Goal: Transaction & Acquisition: Purchase product/service

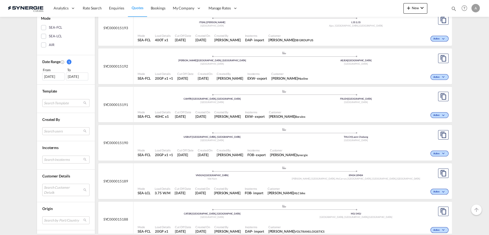
scroll to position [167, 0]
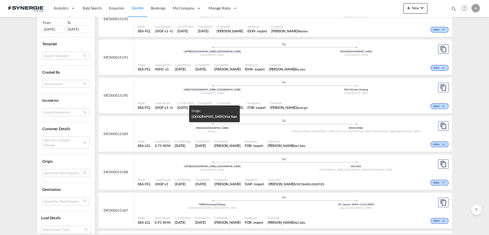
click at [232, 132] on div "Viet Nam" at bounding box center [212, 131] width 144 height 3
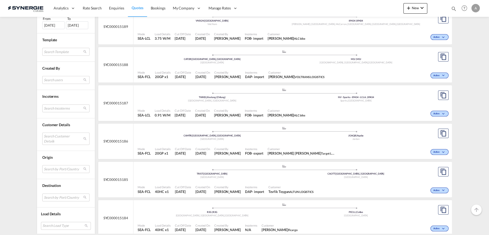
scroll to position [286, 0]
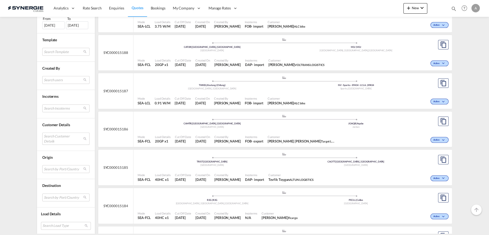
click at [47, 136] on md-select "Search Customer Details user name user beyzanur Simsek beyzas@mershipping.com |…" at bounding box center [65, 138] width 47 height 12
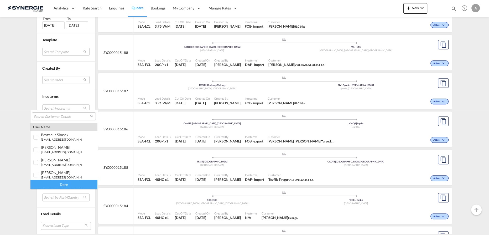
click at [479, 58] on md-backdrop at bounding box center [244, 117] width 489 height 235
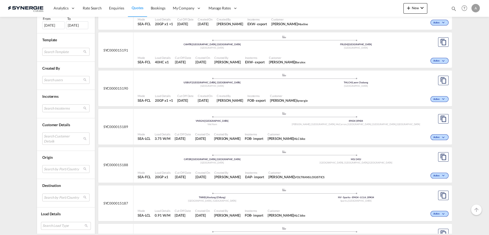
scroll to position [167, 0]
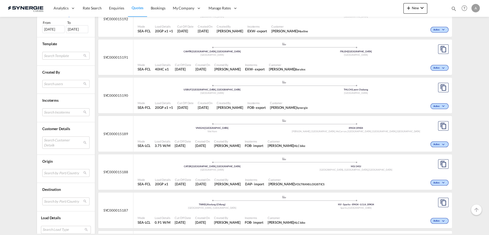
click at [454, 7] on md-icon "icon-magnify" at bounding box center [454, 9] width 6 height 6
click at [368, 15] on div "Bookings Quotes Enquiries" at bounding box center [403, 10] width 108 height 13
drag, startPoint x: 368, startPoint y: 10, endPoint x: 368, endPoint y: 12, distance: 2.6
click at [368, 10] on select "Bookings Quotes Enquiries" at bounding box center [370, 8] width 25 height 9
select select "Quotes"
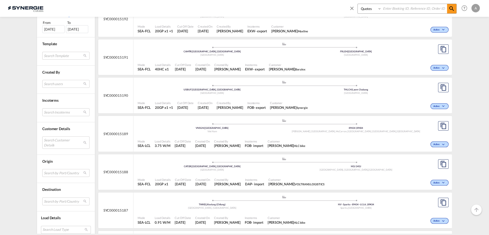
click at [358, 4] on select "Bookings Quotes Enquiries" at bounding box center [370, 8] width 25 height 9
click at [402, 9] on input at bounding box center [414, 8] width 65 height 9
type input "15163"
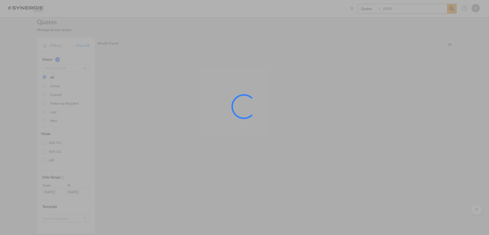
scroll to position [0, 0]
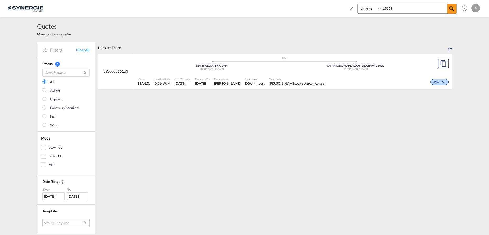
click at [322, 81] on span "MARTIN CHARBONNEAU ZONE DISPLAY CASES" at bounding box center [296, 83] width 55 height 5
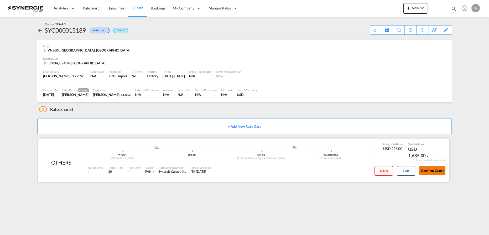
click at [432, 172] on button "Confirm Quote" at bounding box center [432, 170] width 26 height 9
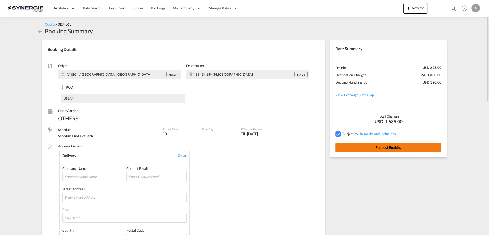
click at [373, 147] on button "Request Booking" at bounding box center [388, 147] width 106 height 9
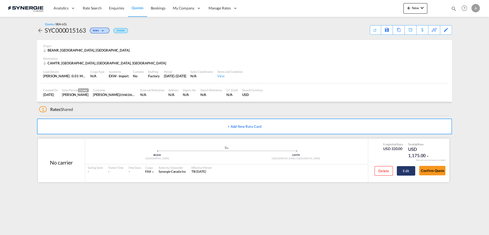
click at [408, 171] on button "Edit" at bounding box center [406, 170] width 18 height 9
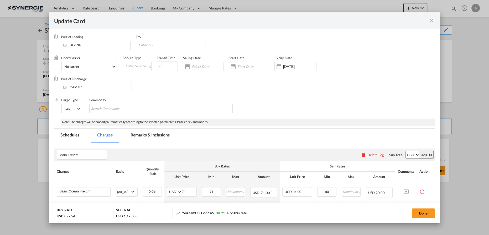
select select "per_w/m"
select select "per_shipment"
select select "flat"
select select "per_hbl"
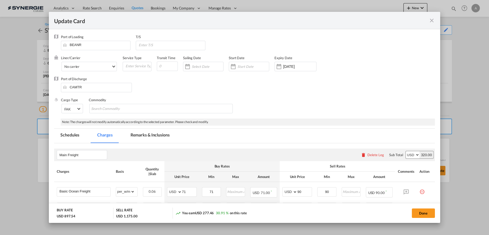
select select "per_w/m"
select select "per_bl"
select select "flat"
select select "per_bl"
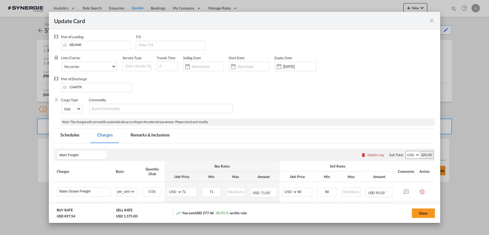
select select "per_bl"
click at [139, 131] on md-tab-item "Remarks & Inclusions" at bounding box center [150, 135] width 52 height 14
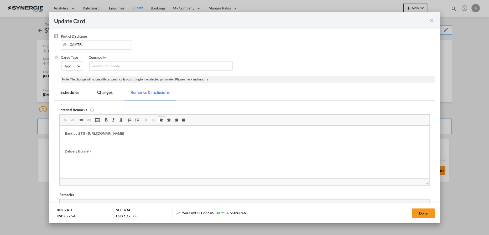
drag, startPoint x: 92, startPoint y: 155, endPoint x: 94, endPoint y: 152, distance: 3.4
click at [92, 155] on html "Back-up BTS - https://app.frontapp.com/open/cnv_qivnj67?key=1-MzEwoB63QAp00Mvcb…" at bounding box center [245, 143] width 370 height 34
click at [94, 152] on p "Delivery Bourret -" at bounding box center [244, 152] width 359 height 6
click at [99, 96] on md-tab-item "Charges" at bounding box center [105, 93] width 28 height 14
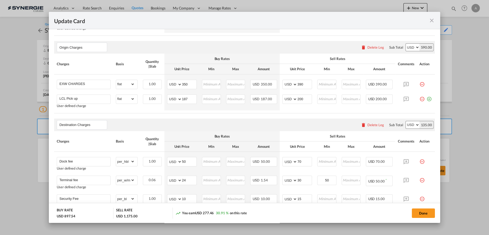
scroll to position [281, 0]
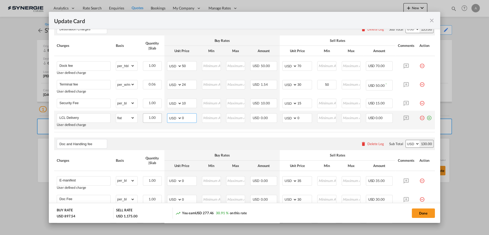
click at [156, 120] on tr "LCL Delivery User defined charge Please Enter Already Exists gross_weight volum…" at bounding box center [244, 120] width 381 height 19
type input "90"
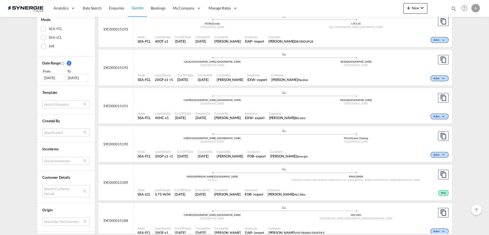
scroll to position [119, 0]
drag, startPoint x: 67, startPoint y: 131, endPoint x: 67, endPoint y: 146, distance: 15.2
click at [67, 131] on md-select "Search users [PERSON_NAME] [PERSON_NAME][EMAIL_ADDRESS][DOMAIN_NAME] [PERSON_NA…" at bounding box center [65, 132] width 47 height 8
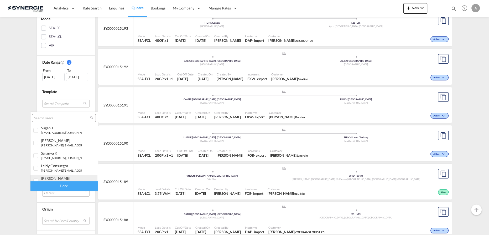
click at [59, 178] on div "[PERSON_NAME]" at bounding box center [61, 178] width 41 height 4
click at [60, 186] on div "Done" at bounding box center [63, 185] width 67 height 9
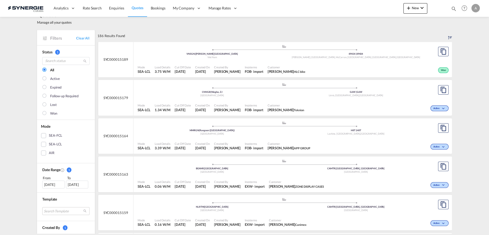
scroll to position [0, 0]
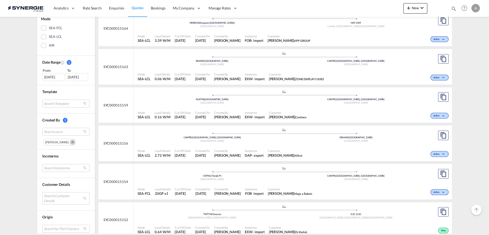
click at [71, 139] on button "Remove" at bounding box center [72, 141] width 8 height 5
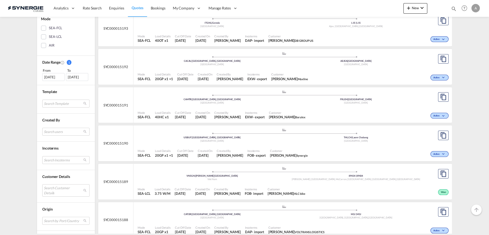
scroll to position [167, 0]
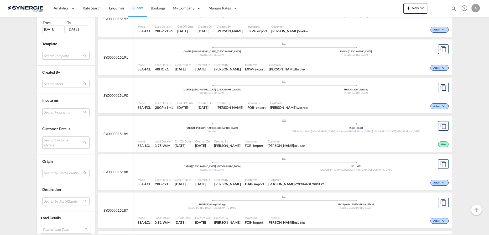
click at [59, 142] on md-select "Search Customer Details user name user beyzanur Simsek beyzas@mershipping.com |…" at bounding box center [65, 142] width 47 height 12
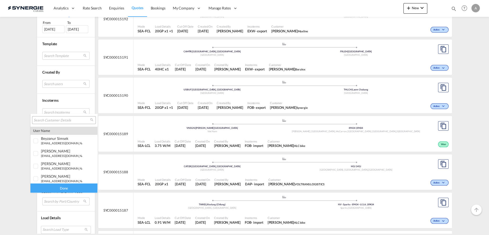
click at [65, 120] on input "search" at bounding box center [62, 120] width 56 height 5
type input "heli"
click at [43, 166] on span "heli" at bounding box center [44, 164] width 7 height 4
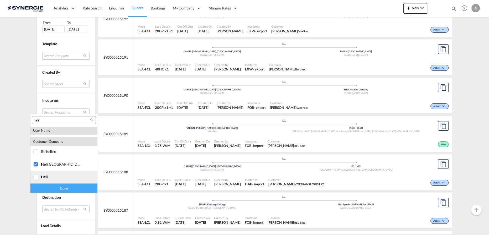
click at [43, 178] on span "heli" at bounding box center [44, 176] width 7 height 4
click at [52, 190] on div "Done" at bounding box center [63, 187] width 67 height 9
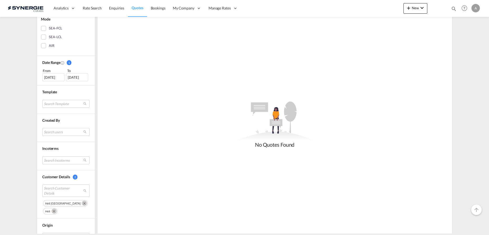
scroll to position [119, 0]
click at [53, 76] on div "01 Sep 2025" at bounding box center [53, 77] width 22 height 8
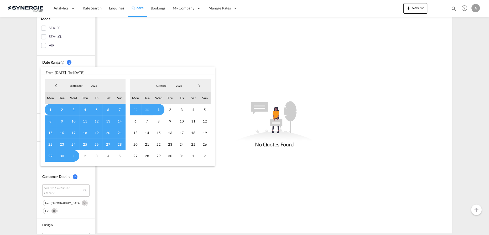
click at [94, 87] on span "2025" at bounding box center [94, 86] width 17 height 4
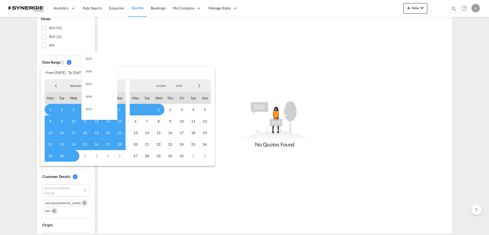
scroll to position [99, 0]
click at [93, 62] on md-option "2023" at bounding box center [99, 60] width 36 height 13
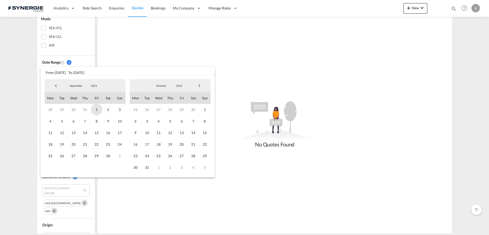
click at [94, 109] on span "1" at bounding box center [97, 110] width 12 height 12
drag, startPoint x: 182, startPoint y: 87, endPoint x: 180, endPoint y: 99, distance: 12.6
click at [182, 87] on span "2023" at bounding box center [179, 86] width 17 height 4
click at [172, 112] on md-option "2025" at bounding box center [185, 111] width 36 height 13
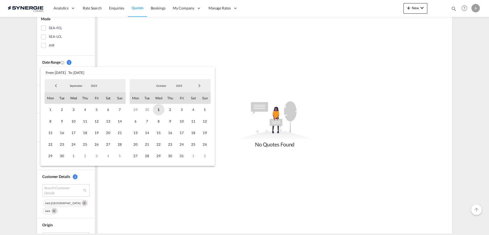
click at [158, 110] on span "1" at bounding box center [159, 110] width 12 height 12
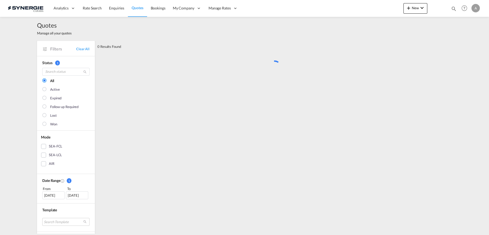
scroll to position [0, 0]
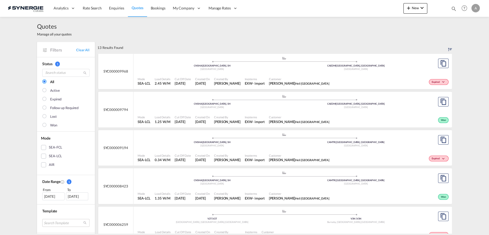
click at [302, 77] on span "Customer" at bounding box center [299, 79] width 61 height 4
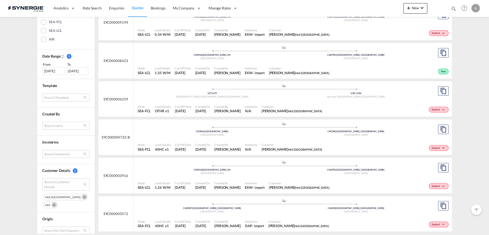
scroll to position [167, 0]
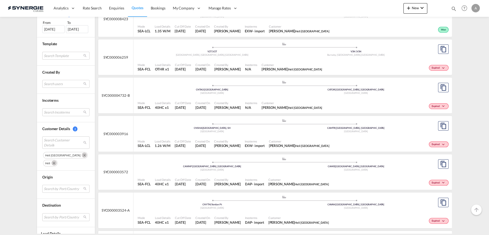
drag, startPoint x: 62, startPoint y: 152, endPoint x: 65, endPoint y: 158, distance: 6.5
click at [82, 152] on md-icon "Remove" at bounding box center [84, 154] width 5 height 5
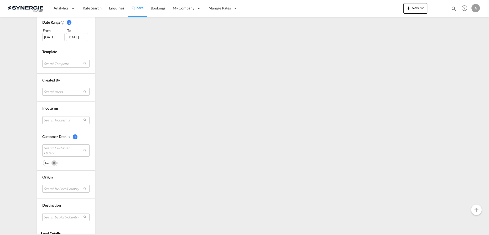
scroll to position [179, 0]
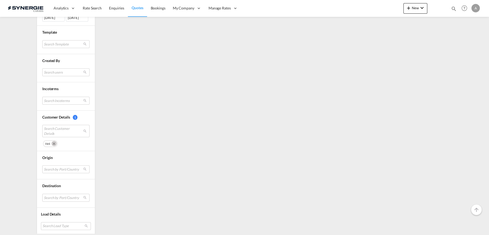
click at [52, 141] on md-icon "Remove" at bounding box center [53, 143] width 5 height 5
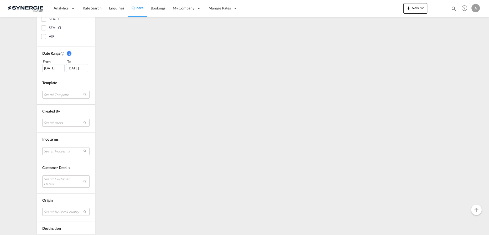
scroll to position [167, 0]
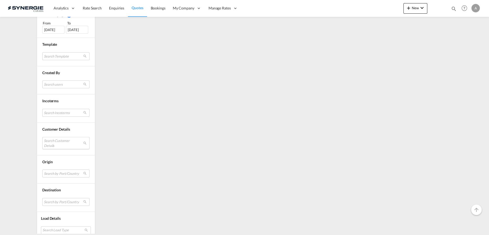
click at [54, 143] on md-select "Search Customer Details" at bounding box center [65, 143] width 47 height 12
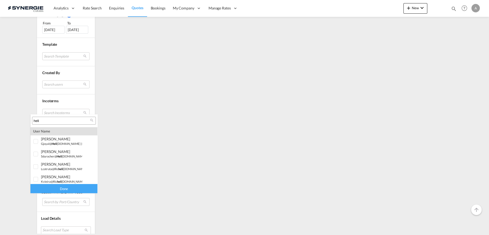
click at [58, 120] on input "heli" at bounding box center [62, 120] width 56 height 5
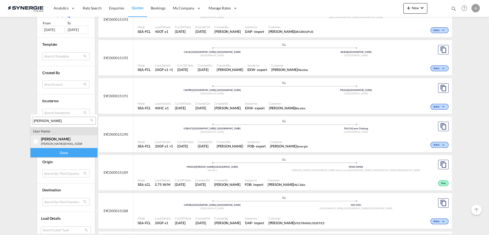
type input "sophie brossard"
click at [57, 139] on span "sophie Brossard" at bounding box center [55, 139] width 29 height 4
click at [60, 154] on div "Done" at bounding box center [63, 152] width 67 height 9
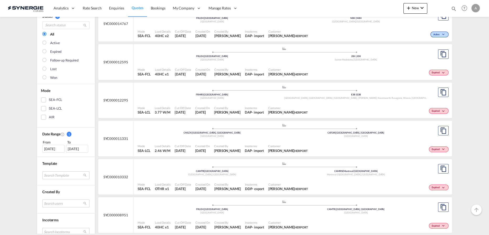
scroll to position [0, 0]
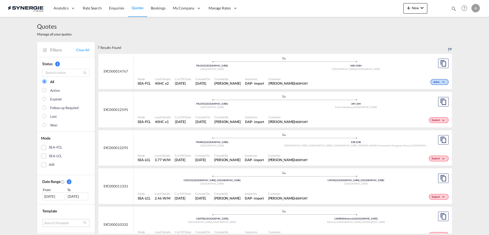
click at [225, 82] on span "[PERSON_NAME]" at bounding box center [227, 83] width 27 height 5
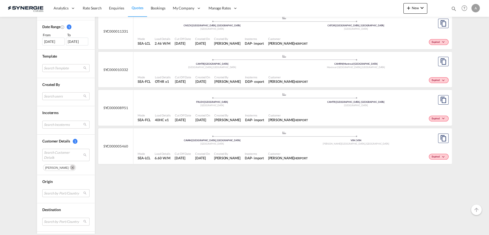
click at [70, 167] on md-icon "Remove" at bounding box center [72, 167] width 5 height 5
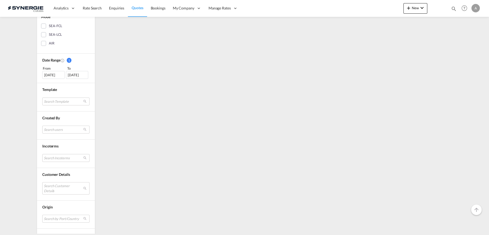
scroll to position [139, 0]
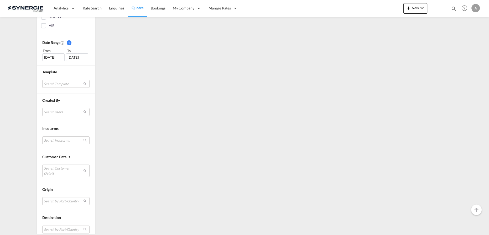
click at [48, 172] on md-select "Search Customer Details" at bounding box center [65, 170] width 47 height 12
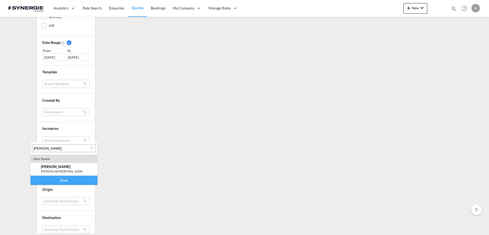
click at [63, 147] on input "sophie brossard" at bounding box center [62, 148] width 56 height 5
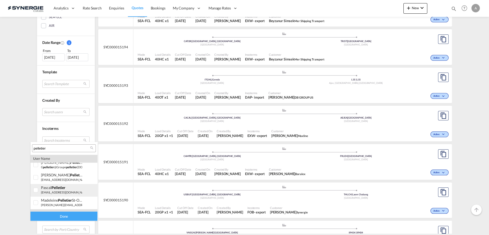
scroll to position [48, 0]
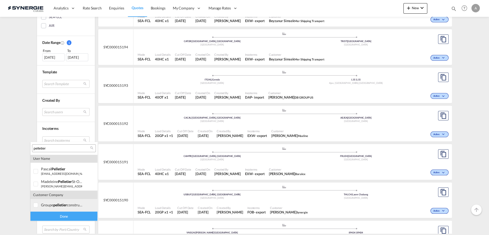
type input "pelletier"
click at [55, 203] on span "pelletier" at bounding box center [60, 205] width 14 height 4
click at [60, 216] on div "Done" at bounding box center [63, 215] width 67 height 9
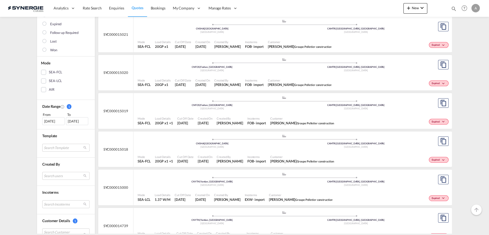
scroll to position [0, 0]
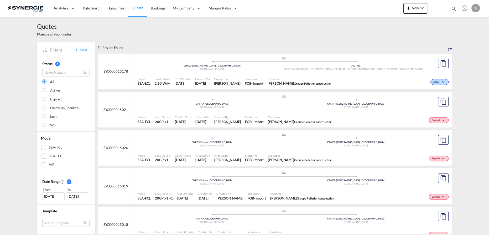
click at [279, 74] on div "Mode SEA-LCL Load Details 2.90 W/M Cut Off Date 1 Oct 2025 Created On 1 Oct 202…" at bounding box center [292, 82] width 319 height 16
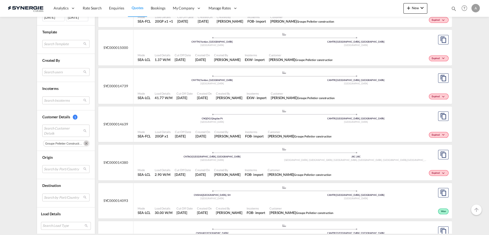
drag, startPoint x: 83, startPoint y: 143, endPoint x: 66, endPoint y: 151, distance: 19.0
click at [84, 143] on md-icon "Remove" at bounding box center [86, 143] width 5 height 5
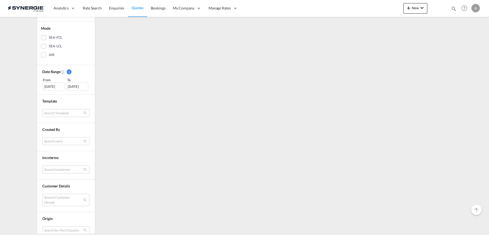
scroll to position [119, 0]
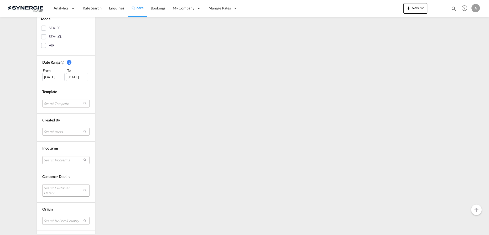
drag, startPoint x: 53, startPoint y: 191, endPoint x: 53, endPoint y: 187, distance: 3.9
click at [53, 191] on md-select "Search Customer Details" at bounding box center [65, 190] width 47 height 12
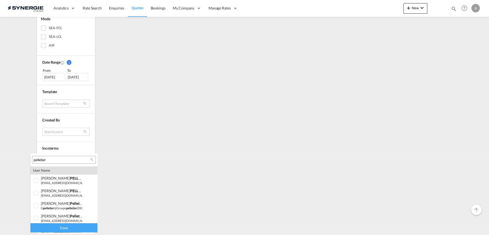
click at [60, 160] on input "pelletier" at bounding box center [62, 160] width 56 height 5
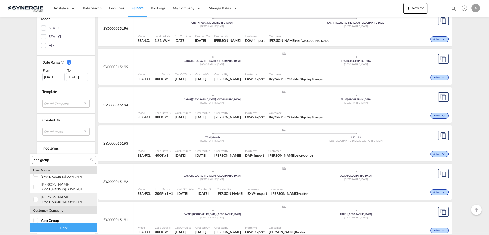
scroll to position [23, 0]
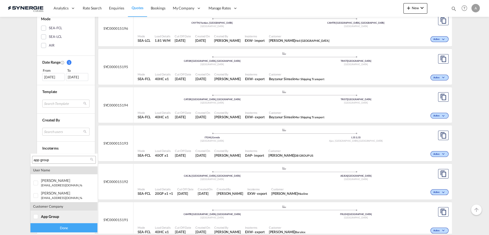
type input "app group"
drag, startPoint x: 40, startPoint y: 216, endPoint x: 40, endPoint y: 220, distance: 3.5
click at [39, 216] on div at bounding box center [35, 216] width 5 height 5
click at [43, 228] on div "Done" at bounding box center [63, 227] width 67 height 9
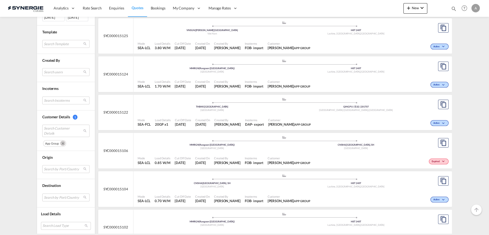
scroll to position [310, 0]
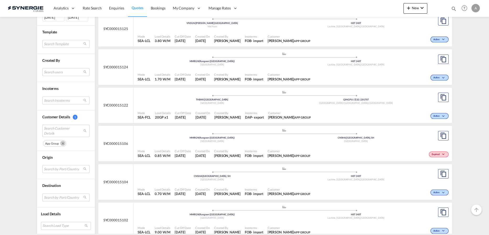
click at [235, 146] on div "Mode SEA-LCL Load Details 0.85 W/M Cut Off Date 26 Sep 2025 Created On 26 Sep 2…" at bounding box center [292, 154] width 319 height 16
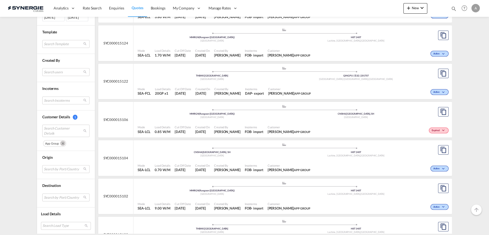
click at [60, 142] on md-icon "Remove" at bounding box center [62, 143] width 5 height 5
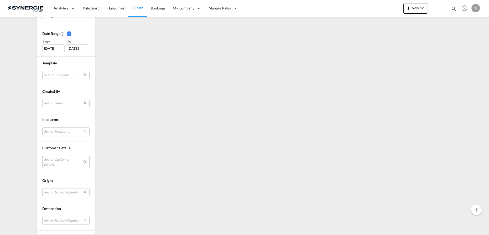
scroll to position [171, 0]
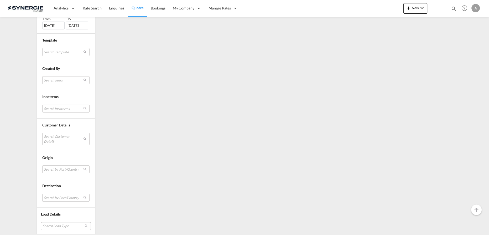
click at [55, 82] on md-select "Search users" at bounding box center [65, 80] width 47 height 8
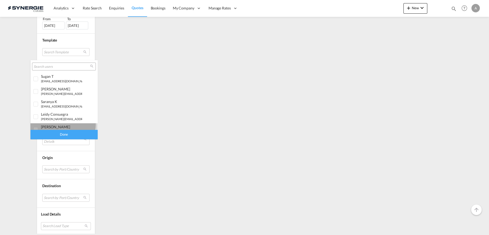
click at [56, 123] on md-option "adriana Groposila a.groposila@synergiecanada.com" at bounding box center [63, 129] width 67 height 13
click at [61, 135] on div "Done" at bounding box center [63, 134] width 67 height 9
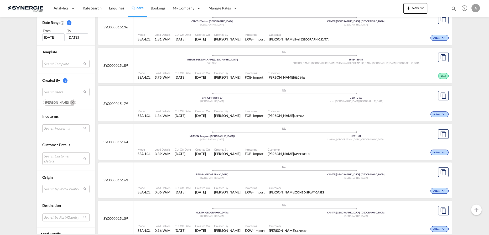
scroll to position [167, 0]
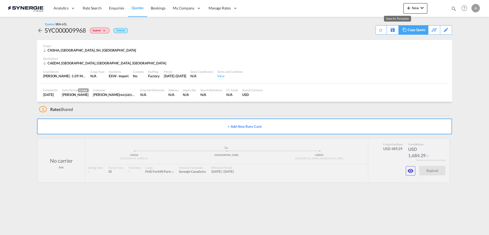
click at [419, 31] on div "Copy Quote" at bounding box center [417, 29] width 18 height 9
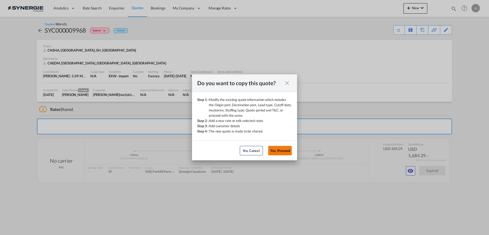
click at [285, 150] on button "Yes, Proceed" at bounding box center [280, 150] width 24 height 9
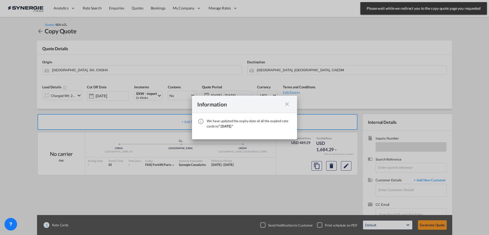
click at [284, 106] on md-icon "icon-close fg-AAA8AD cursor" at bounding box center [287, 104] width 6 height 6
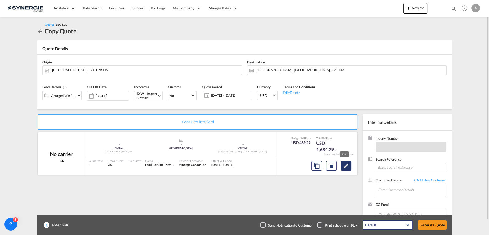
click at [345, 168] on md-icon "Edit" at bounding box center [346, 166] width 6 height 6
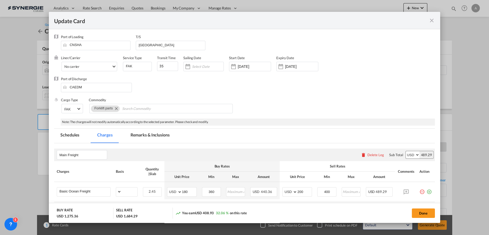
click at [152, 137] on md-tab-item "Remarks & Inclusions" at bounding box center [150, 135] width 52 height 14
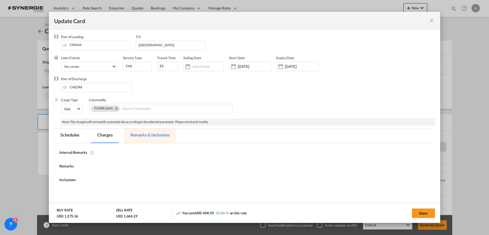
select select "per_w/m"
select select "per_shipment"
select select "per_pallet"
select select "per_bl"
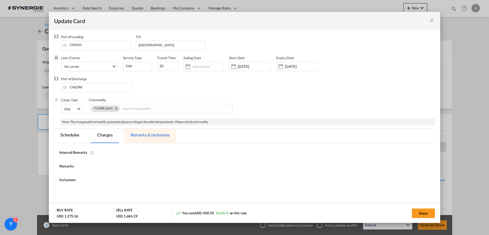
select select "per_bl"
select select "per_shipment"
select select "per_bl"
select select "per_pallet"
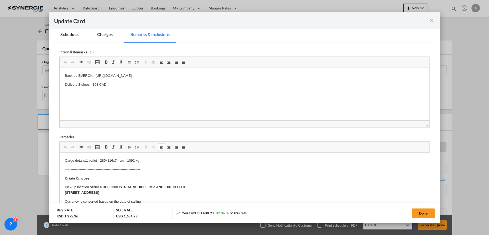
click at [95, 186] on strong "ANHUI HELI INDUSTRIAL VEHICLE IMP. AND EXP. CO LTD. 15 WEST WANGJIANG ROAD, HEF…" at bounding box center [125, 189] width 121 height 9
drag, startPoint x: 93, startPoint y: 186, endPoint x: 143, endPoint y: 190, distance: 50.9
click at [143, 190] on p "Pick-up location : ANHUI HELI INDUSTRIAL VEHICLE IMP. AND EXP. CO LTD. 15 WEST …" at bounding box center [244, 189] width 359 height 11
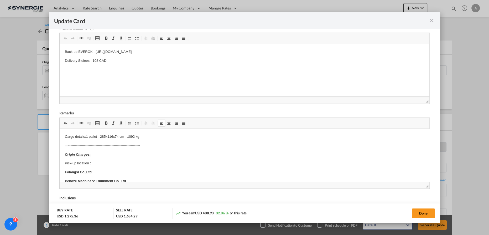
click at [150, 139] on p "Cargo details:1 pallet - 285x116x74 cm - 1092 kg" at bounding box center [244, 137] width 359 height 6
drag, startPoint x: 123, startPoint y: 138, endPoint x: 105, endPoint y: 136, distance: 18.2
click at [103, 137] on p "Cargo details:1 pallet - 285x116x74 cm - 1092 kg" at bounding box center [244, 137] width 359 height 6
drag, startPoint x: 128, startPoint y: 143, endPoint x: 131, endPoint y: 143, distance: 2.6
click at [128, 143] on p "—---------------------------------------------------------------" at bounding box center [244, 146] width 359 height 6
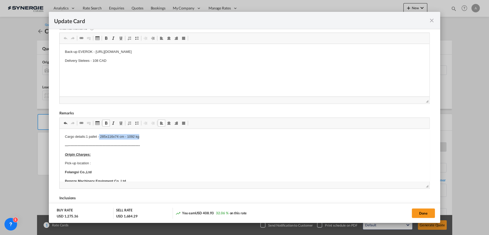
drag, startPoint x: 143, startPoint y: 138, endPoint x: 99, endPoint y: 137, distance: 43.6
click at [99, 137] on p "Cargo details:1 pallet - 285x116x74 cm - 1092 kg" at bounding box center [244, 137] width 359 height 6
drag, startPoint x: 111, startPoint y: 62, endPoint x: 46, endPoint y: 65, distance: 64.7
click at [60, 65] on html "Back-up EVEROK - https://app.frontapp.com/open/cnv_p1n4tan?key=NvIVfFx3EQDyLgiz…" at bounding box center [245, 56] width 370 height 25
click at [193, 58] on p "Editor, editor4" at bounding box center [244, 61] width 359 height 6
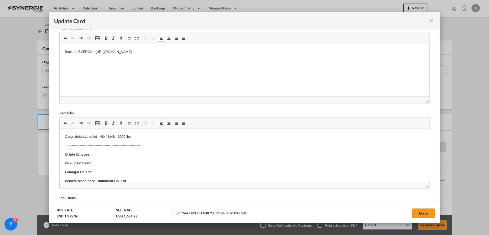
drag, startPoint x: 231, startPoint y: 52, endPoint x: 95, endPoint y: 54, distance: 136.6
click at [95, 54] on p "Back-up EVEROK - https://app.frontapp.com/open/cnv_p1n4tan?key=NvIVfFx3EQDyLgiz…" at bounding box center [244, 52] width 359 height 6
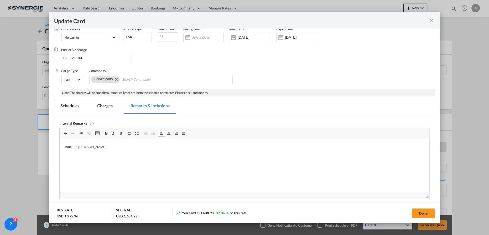
scroll to position [29, 0]
drag, startPoint x: 249, startPoint y: 38, endPoint x: 269, endPoint y: 111, distance: 75.4
click at [249, 38] on input "24 Mar 2025" at bounding box center [254, 38] width 33 height 4
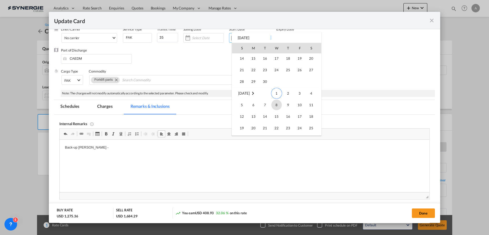
scroll to position [121726, 0]
click at [278, 92] on span "1" at bounding box center [276, 92] width 11 height 11
type input "[DATE]"
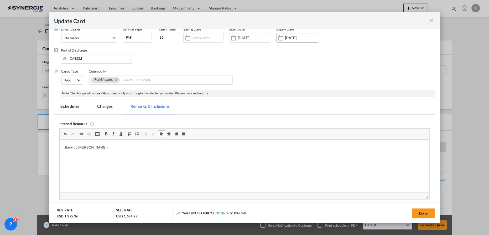
click at [304, 38] on input "31 Oct 2025" at bounding box center [301, 38] width 33 height 4
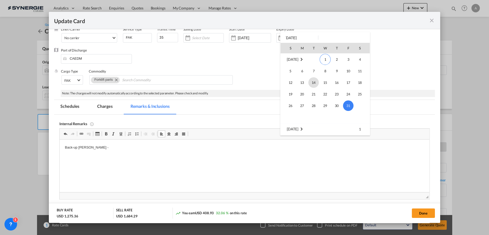
click at [315, 82] on span "14" at bounding box center [313, 82] width 11 height 11
type input "14 Oct 2025"
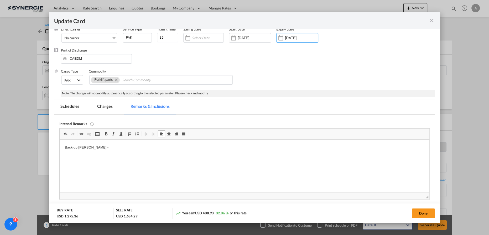
drag, startPoint x: 420, startPoint y: 214, endPoint x: 290, endPoint y: 154, distance: 143.2
click at [420, 214] on button "Done" at bounding box center [423, 212] width 23 height 9
type input "30 Sep 2025"
type input "13 Oct 2025"
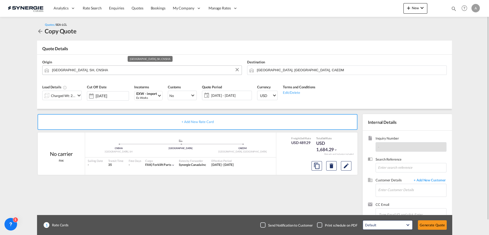
click at [84, 69] on input "[GEOGRAPHIC_DATA], SH, CNSHA" at bounding box center [145, 69] width 187 height 9
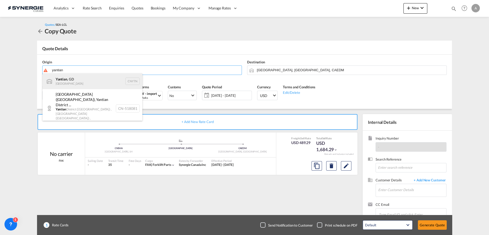
click at [71, 81] on div "Yantian , GD China CNYTN" at bounding box center [93, 81] width 100 height 16
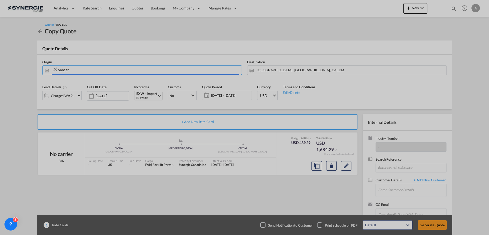
type input "Yantian, GD, CNYTN"
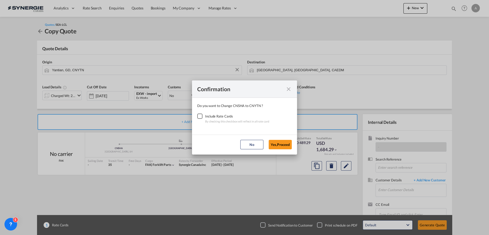
click at [202, 116] on div "Checkbox No Ink" at bounding box center [199, 115] width 5 height 5
click at [281, 142] on button "Yes,Proceed" at bounding box center [280, 144] width 23 height 9
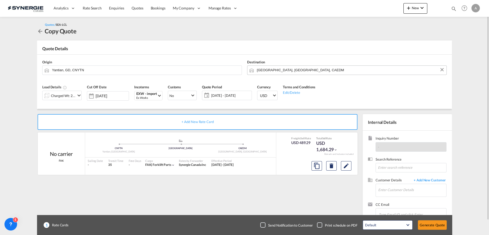
click at [272, 67] on input "Edmonton, AB, CAEDM" at bounding box center [350, 69] width 187 height 9
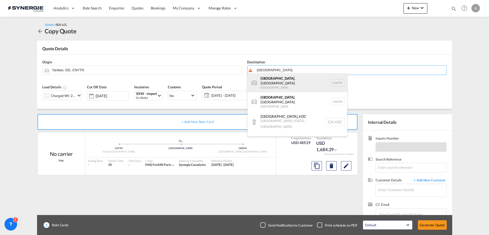
click at [273, 76] on div "Montreal , QC Canada CAMTR" at bounding box center [297, 82] width 100 height 19
type input "Montreal, QC, CAMTR"
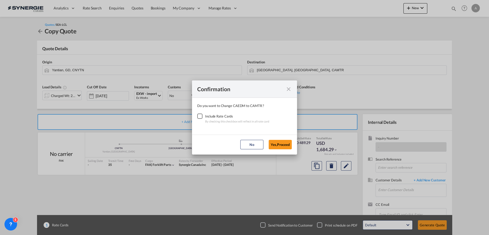
click at [197, 118] on div "Checkbox No Ink" at bounding box center [199, 115] width 5 height 5
drag, startPoint x: 284, startPoint y: 144, endPoint x: 281, endPoint y: 141, distance: 4.8
click at [284, 144] on button "Yes,Proceed" at bounding box center [280, 144] width 23 height 9
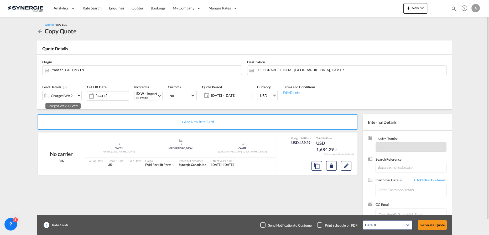
click at [57, 98] on div "Charged Wt: 2.45 W/M" at bounding box center [63, 95] width 25 height 7
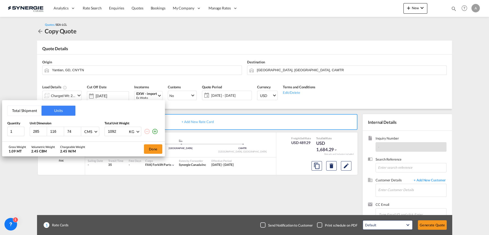
drag, startPoint x: 40, startPoint y: 130, endPoint x: 1, endPoint y: 128, distance: 39.2
click at [4, 128] on div "Total Shipment Units Quantity Unit Dimension Total Unit Weight 1 285 116 74 CMS…" at bounding box center [83, 121] width 163 height 42
type input "48"
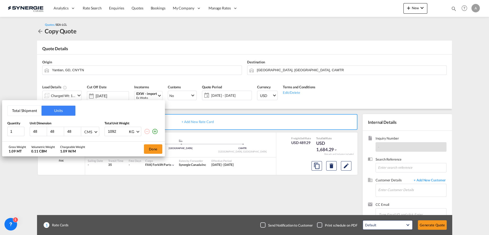
click at [87, 132] on div "CMS" at bounding box center [88, 132] width 8 height 4
click at [92, 143] on div "Inches" at bounding box center [89, 144] width 10 height 5
drag, startPoint x: 123, startPoint y: 128, endPoint x: 79, endPoint y: 128, distance: 44.7
click at [80, 128] on div "1 48 48 48 Inches 1092 KG KG LB" at bounding box center [83, 131] width 152 height 9
type input "3000"
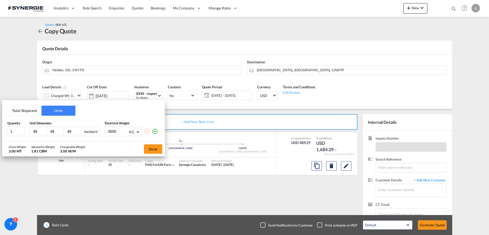
click at [128, 131] on md-select-value "KG" at bounding box center [134, 131] width 12 height 9
click at [132, 143] on div "LB" at bounding box center [131, 144] width 4 height 5
click at [160, 150] on button "Done" at bounding box center [153, 148] width 18 height 9
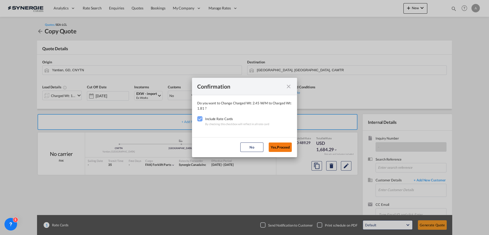
click at [282, 144] on button "Yes,Proceed" at bounding box center [280, 146] width 23 height 9
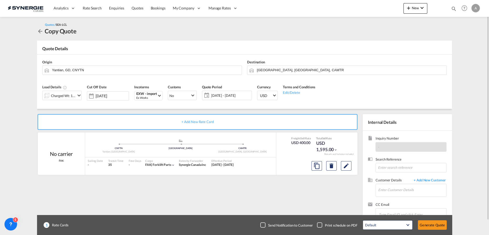
click at [229, 96] on span "[DATE] - [DATE]" at bounding box center [230, 95] width 39 height 5
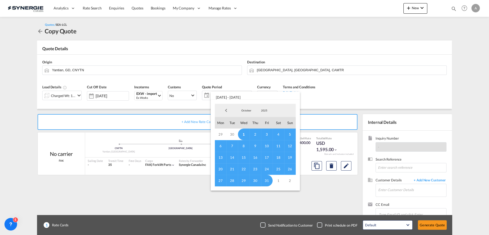
drag, startPoint x: 243, startPoint y: 133, endPoint x: 244, endPoint y: 139, distance: 5.3
click at [244, 133] on span "1" at bounding box center [244, 134] width 12 height 12
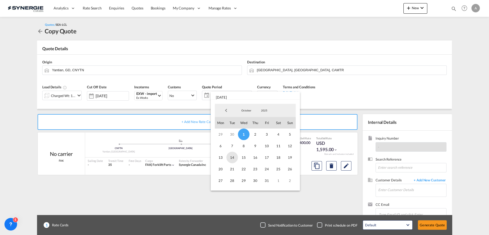
click at [235, 157] on span "14" at bounding box center [232, 158] width 12 height 12
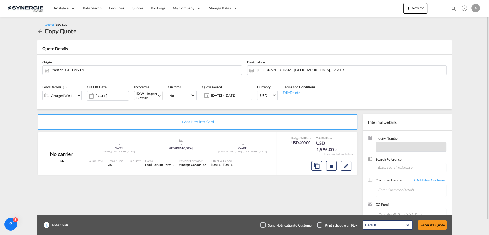
scroll to position [15, 0]
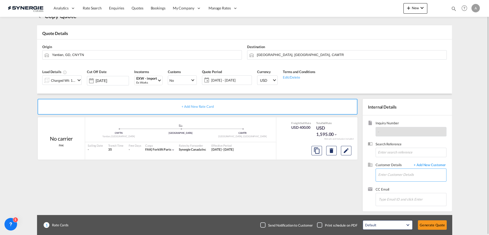
click at [401, 174] on input "Enter Customer Details" at bounding box center [412, 175] width 68 height 12
click at [398, 158] on div "STEPHANE DUROCHER sdurocher @heliforklift.ca | Heli Canada" at bounding box center [428, 161] width 100 height 14
type input "Heli Canada, STEPHANE DUROCHER, sdurocher@heliforklift.ca"
click at [423, 224] on button "Generate Quote" at bounding box center [432, 224] width 29 height 9
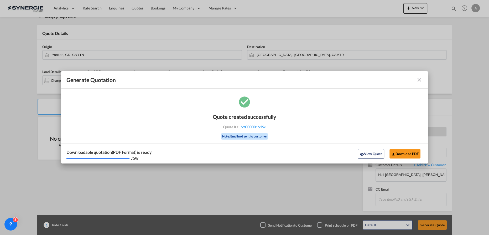
drag, startPoint x: 365, startPoint y: 153, endPoint x: 428, endPoint y: 130, distance: 66.7
click at [365, 153] on button "View Quote" at bounding box center [371, 153] width 26 height 9
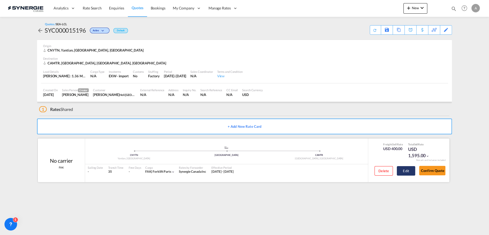
click at [399, 168] on button "Edit" at bounding box center [406, 170] width 18 height 9
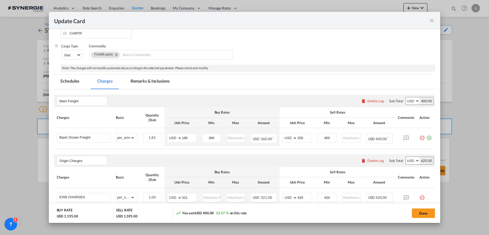
scroll to position [71, 0]
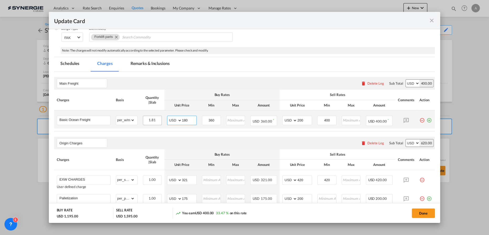
drag, startPoint x: 188, startPoint y: 121, endPoint x: 150, endPoint y: 122, distance: 38.6
click at [158, 122] on tr "Basic Ocean Freight Please Enter Already Exists gross_weight volumetric_weight …" at bounding box center [244, 119] width 381 height 18
type input "62"
type input "77"
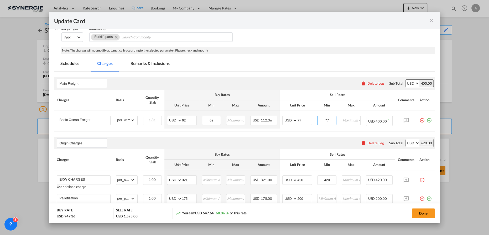
type input "77"
click at [417, 53] on div "Note: The charges will not modify automatically according to the selected param…" at bounding box center [248, 50] width 374 height 7
drag, startPoint x: 298, startPoint y: 119, endPoint x: 276, endPoint y: 119, distance: 22.3
click at [276, 120] on tr "Basic Ocean Freight Please Enter Already Exists gross_weight volumetric_weight …" at bounding box center [244, 118] width 381 height 17
type input "82"
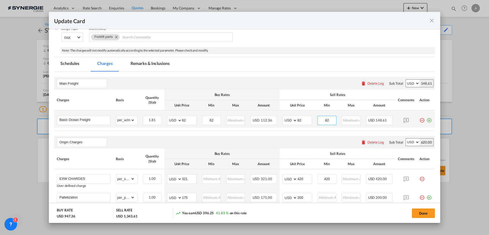
type input "82"
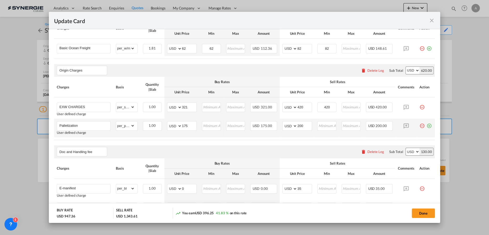
click at [421, 124] on md-icon "icon-minus-circle-outline red-400-fg pt-7" at bounding box center [422, 123] width 5 height 5
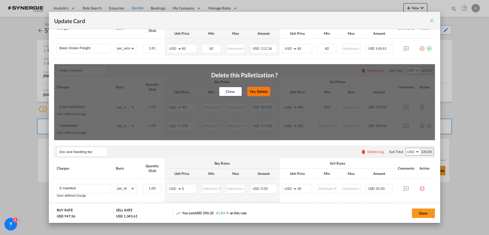
click at [255, 91] on button "Yes, Delete" at bounding box center [258, 91] width 23 height 9
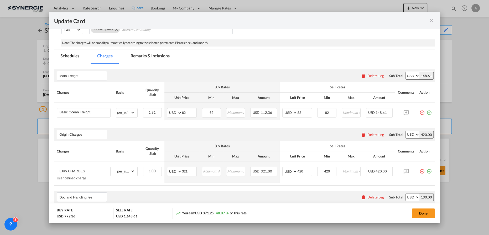
scroll to position [56, 0]
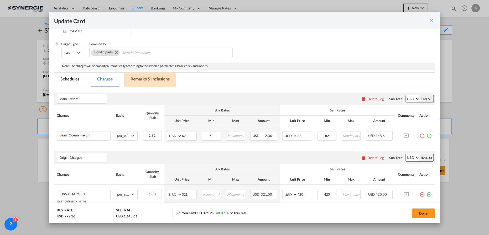
click at [139, 80] on md-tab-item "Remarks & Inclusions" at bounding box center [150, 80] width 52 height 14
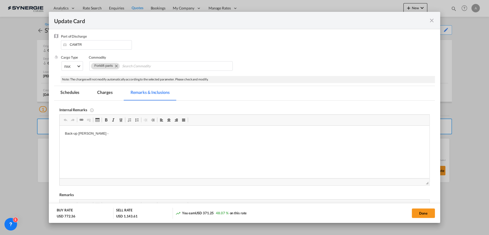
scroll to position [0, 0]
click at [114, 132] on p "Back-up EVEROK -" at bounding box center [244, 134] width 359 height 6
click at [145, 156] on html "Back-up EVEROK - Delivery Bourret - Soumission rapide - 8392416" at bounding box center [245, 143] width 370 height 34
click at [121, 163] on p "Montant :" at bounding box center [244, 160] width 359 height 6
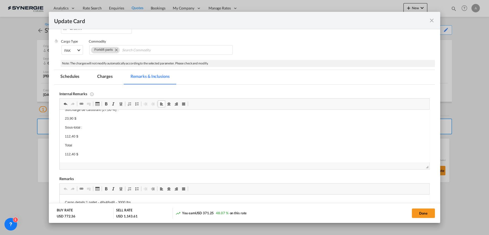
scroll to position [66, 0]
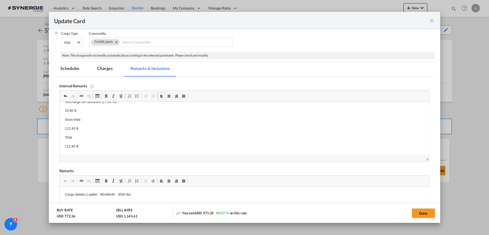
click at [88, 147] on p "112,40 $" at bounding box center [244, 147] width 359 height 6
drag, startPoint x: 110, startPoint y: 73, endPoint x: 69, endPoint y: 12, distance: 74.2
click at [110, 73] on md-tab-item "Charges" at bounding box center [105, 69] width 28 height 14
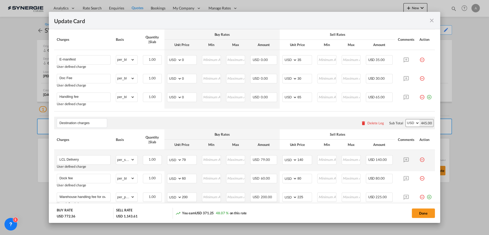
scroll to position [247, 0]
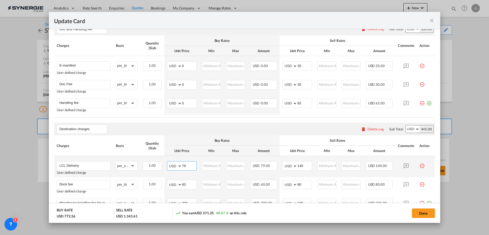
drag, startPoint x: 185, startPoint y: 166, endPoint x: 159, endPoint y: 159, distance: 26.6
click at [170, 166] on md-input-container "AED AFN ALL AMD ANG AOA ARS AUD AWG AZN BAM BBD BDT BGN BHD BIF BMD BND BOB BRL…" at bounding box center [182, 165] width 30 height 9
type input "85"
type input "130"
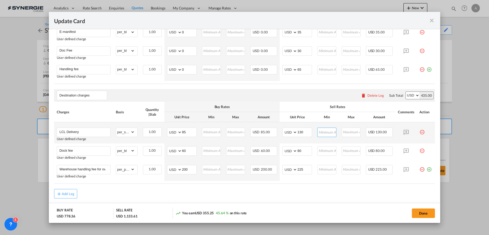
scroll to position [295, 0]
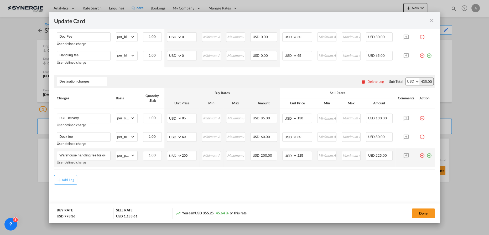
click at [420, 154] on md-icon "icon-minus-circle-outline red-400-fg pt-7" at bounding box center [422, 153] width 5 height 5
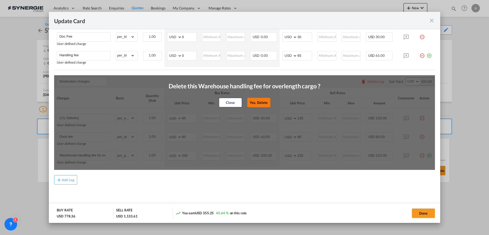
click at [255, 103] on button "Yes, Delete" at bounding box center [258, 102] width 23 height 9
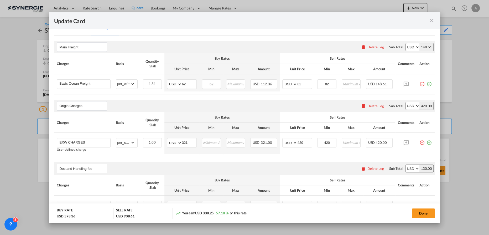
scroll to position [61, 0]
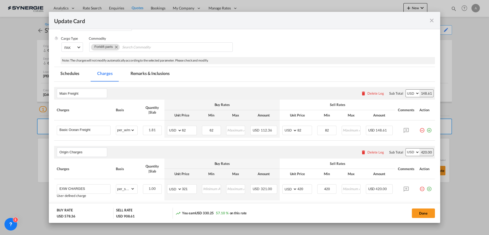
drag, startPoint x: 380, startPoint y: 61, endPoint x: 354, endPoint y: 69, distance: 26.3
click at [380, 61] on div "Note: The charges will not modify automatically according to the selected param…" at bounding box center [248, 60] width 374 height 7
click at [156, 74] on md-tab-item "Remarks & Inclusions" at bounding box center [150, 74] width 52 height 14
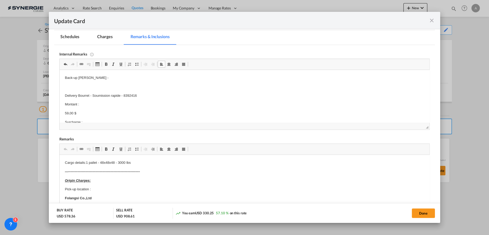
scroll to position [85, 0]
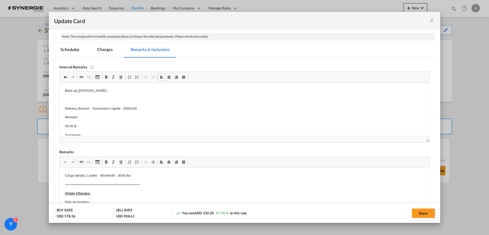
click at [112, 90] on p "Back-up EVEROK -" at bounding box center [244, 91] width 359 height 6
drag, startPoint x: 106, startPoint y: 50, endPoint x: 106, endPoint y: 45, distance: 5.5
click at [106, 50] on md-tab-item "Charges" at bounding box center [105, 50] width 28 height 14
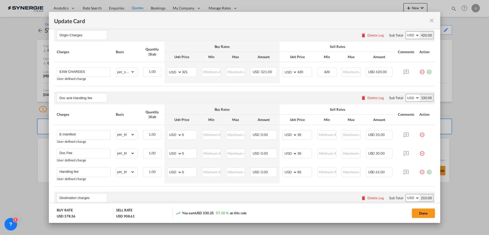
scroll to position [181, 0]
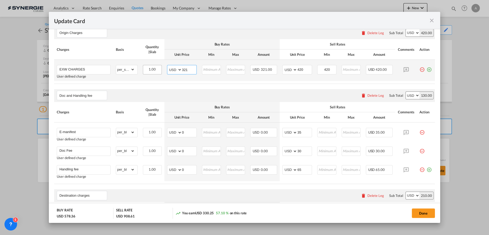
drag, startPoint x: 188, startPoint y: 70, endPoint x: 155, endPoint y: 64, distance: 33.1
click at [156, 65] on tr "EXW CHARGES User defined charge Please Enter Already Exists gross_weight volume…" at bounding box center [244, 70] width 381 height 21
type input "290"
type input "360"
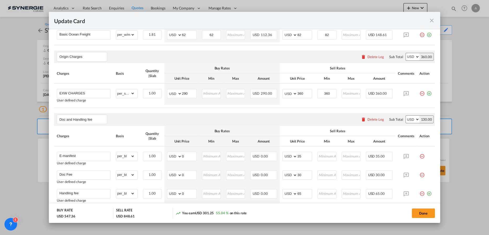
scroll to position [109, 0]
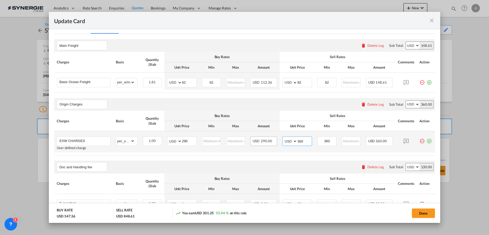
drag, startPoint x: 303, startPoint y: 142, endPoint x: 255, endPoint y: 139, distance: 47.7
click at [261, 141] on tr "EXW CHARGES User defined charge Please Enter Already Exists gross_weight volume…" at bounding box center [244, 141] width 381 height 21
type input "370"
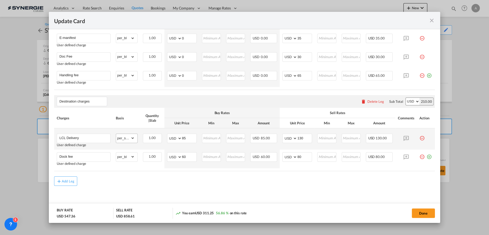
scroll to position [276, 0]
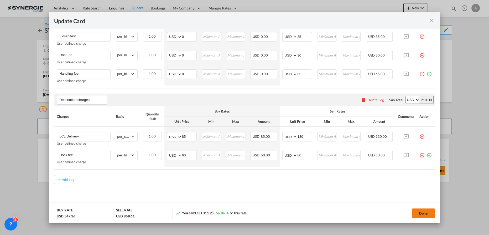
click at [415, 213] on button "Done" at bounding box center [423, 212] width 23 height 9
type input "30 Sep 2025"
type input "13 Oct 2025"
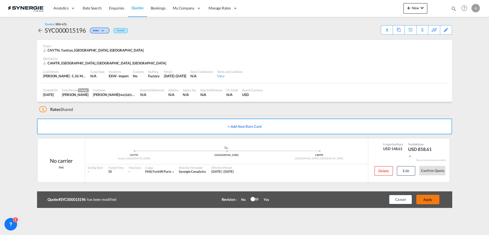
click at [429, 201] on button "Apply" at bounding box center [427, 199] width 23 height 9
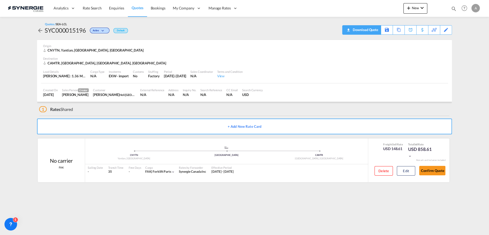
click at [371, 33] on div "Download Quote" at bounding box center [364, 29] width 27 height 8
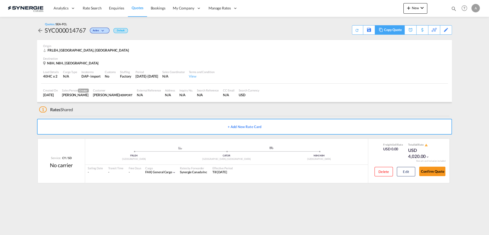
click at [382, 29] on md-icon at bounding box center [381, 30] width 6 height 4
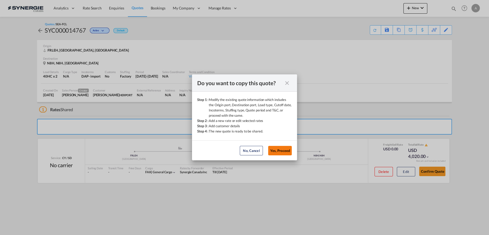
click at [280, 152] on button "Yes, Proceed" at bounding box center [280, 150] width 24 height 9
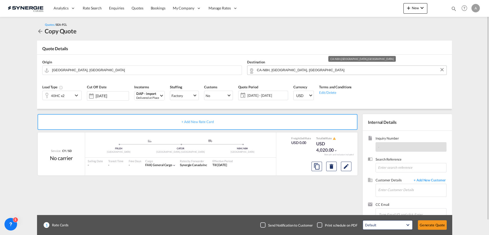
click at [321, 71] on input "CA-N8H, [GEOGRAPHIC_DATA], [GEOGRAPHIC_DATA]" at bounding box center [350, 69] width 187 height 9
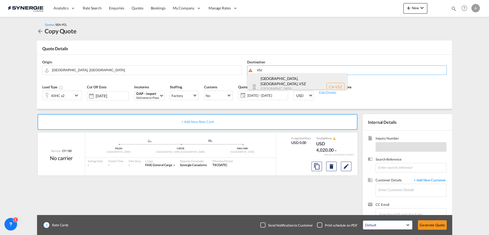
click at [280, 84] on div "[GEOGRAPHIC_DATA], [GEOGRAPHIC_DATA] , V5Z [GEOGRAPHIC_DATA] ... Canada CA-V5Z" at bounding box center [297, 86] width 100 height 27
type input "CA-V5Z, [GEOGRAPHIC_DATA], [GEOGRAPHIC_DATA], [GEOGRAPHIC_DATA] ..."
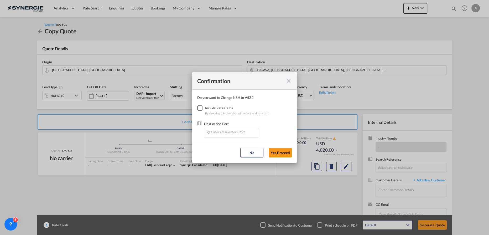
click at [200, 108] on div "Checkbox No Ink" at bounding box center [199, 107] width 5 height 5
click at [221, 133] on input "Enter Destination Port" at bounding box center [233, 132] width 52 height 8
click at [229, 157] on span "CAVAN, [GEOGRAPHIC_DATA], [GEOGRAPHIC_DATA], [GEOGRAPHIC_DATA], [GEOGRAPHIC_DAT…" at bounding box center [313, 156] width 206 height 4
type input "CAVAN, [GEOGRAPHIC_DATA], [GEOGRAPHIC_DATA], [GEOGRAPHIC_DATA], [GEOGRAPHIC_DAT…"
click at [277, 154] on button "Yes,Proceed" at bounding box center [280, 152] width 23 height 9
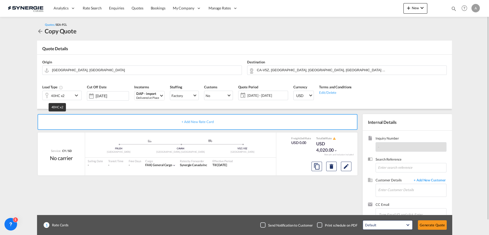
click at [52, 94] on div "40HC x2" at bounding box center [58, 95] width 14 height 7
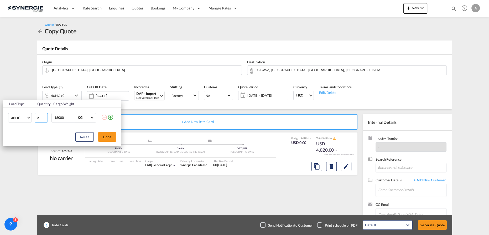
click at [44, 120] on input "2" at bounding box center [41, 117] width 13 height 9
type input "1"
click at [45, 119] on input "1" at bounding box center [41, 117] width 13 height 9
drag, startPoint x: 65, startPoint y: 118, endPoint x: 1, endPoint y: 108, distance: 64.4
click at [18, 109] on tr "40HC 20GP 40GP 40HC 45HC 20RE 40RE 40HR 20OT 40OT 20FR 40FR 40NR 20NR 45S 20TK …" at bounding box center [62, 117] width 118 height 20
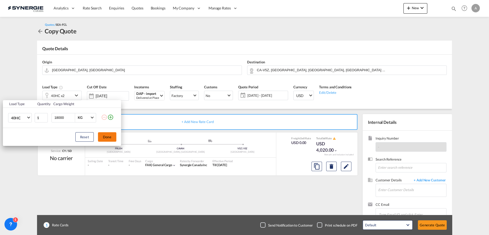
click at [112, 138] on button "Done" at bounding box center [107, 136] width 18 height 9
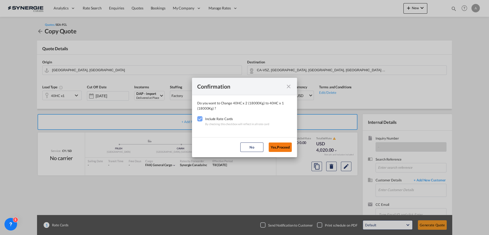
click at [288, 148] on button "Yes,Proceed" at bounding box center [280, 146] width 23 height 9
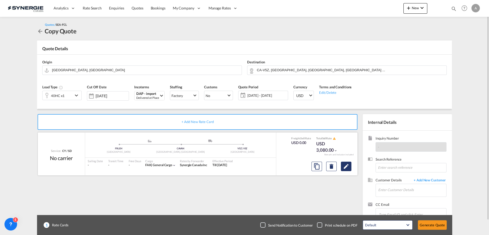
click at [345, 168] on md-icon "Edit" at bounding box center [346, 166] width 6 height 6
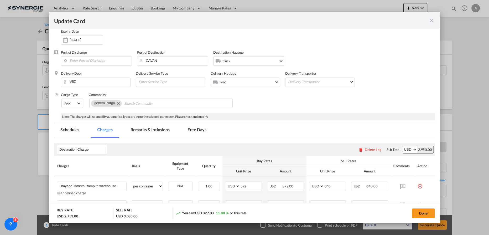
click at [140, 130] on md-tab-item "Remarks & Inclusions" at bounding box center [150, 130] width 52 height 14
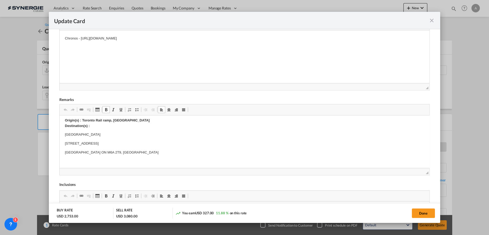
scroll to position [95, 0]
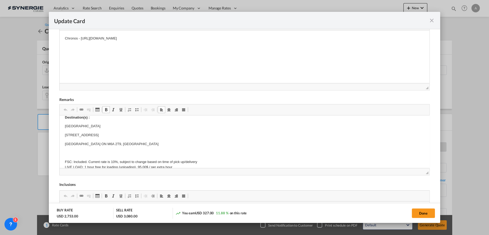
click at [81, 133] on p "[STREET_ADDRESS]" at bounding box center [244, 135] width 359 height 6
drag, startPoint x: 63, startPoint y: 125, endPoint x: 146, endPoint y: 141, distance: 83.8
click at [146, 141] on html "E Manifest (ACI): Applicable if Synergie is responsible to submit Per E-manifes…" at bounding box center [245, 162] width 370 height 284
paste body "Editor, editor5"
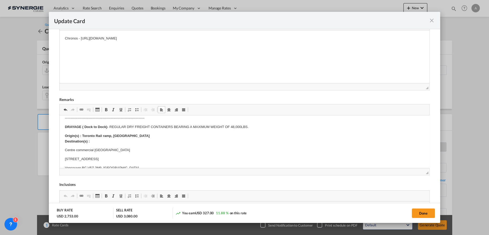
click at [92, 136] on strong "Origin(s) : Toronto Rail ramp, ON Destination(s) :" at bounding box center [107, 137] width 85 height 9
click at [129, 136] on p "Origin(s) : VANCOUVER Rail ramp, ON Destination(s) :" at bounding box center [244, 138] width 359 height 11
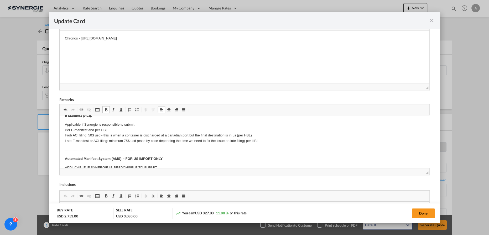
scroll to position [0, 0]
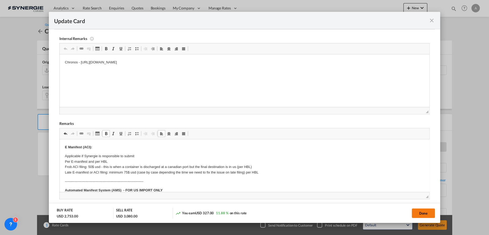
click at [419, 213] on button "Done" at bounding box center [423, 212] width 23 height 9
type input "[DATE]"
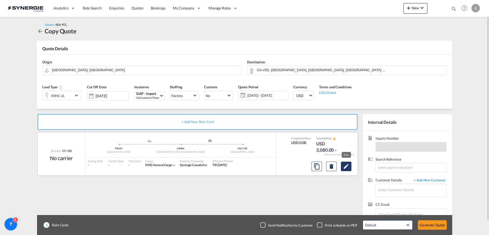
click at [343, 166] on md-icon "Edit" at bounding box center [346, 166] width 6 height 6
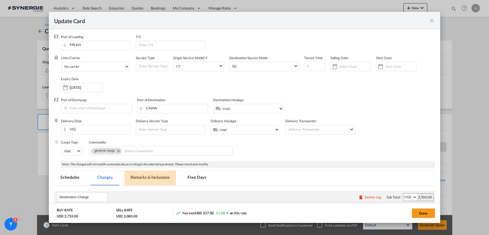
click at [160, 181] on md-tab-item "Remarks & Inclusions" at bounding box center [150, 178] width 52 height 14
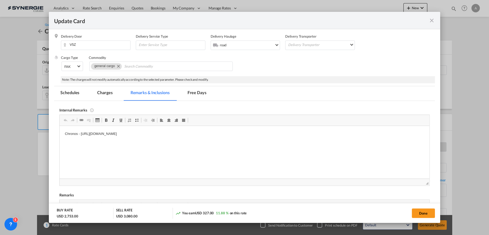
scroll to position [0, 0]
drag, startPoint x: 229, startPoint y: 133, endPoint x: 68, endPoint y: 137, distance: 161.1
click at [68, 137] on html "Chronos - [URL][DOMAIN_NAME]" at bounding box center [245, 134] width 370 height 16
click at [425, 217] on button "Done" at bounding box center [423, 212] width 23 height 9
type input "[DATE]"
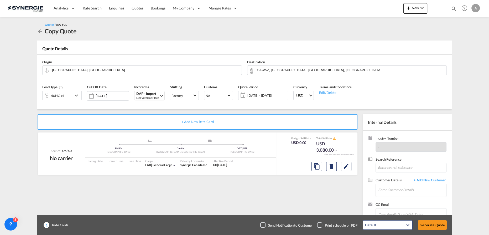
click at [421, 209] on div "Update Card Port of [GEOGRAPHIC_DATA] FRLEH T/S Liner/Carrier No carrier Atlant…" at bounding box center [244, 117] width 489 height 235
click at [410, 191] on input "Enter Customer Details" at bounding box center [412, 190] width 68 height 12
type input "S"
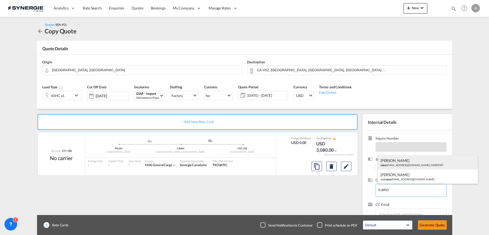
click at [406, 165] on div "[PERSON_NAME] s.bro [EMAIL_ADDRESS][DOMAIN_NAME] | [GEOGRAPHIC_DATA]" at bounding box center [428, 162] width 100 height 14
type input "HERPORT, [PERSON_NAME], [PERSON_NAME][EMAIL_ADDRESS][DOMAIN_NAME]"
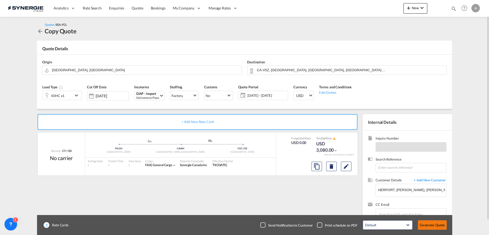
click at [433, 228] on button "Generate Quote" at bounding box center [432, 224] width 29 height 9
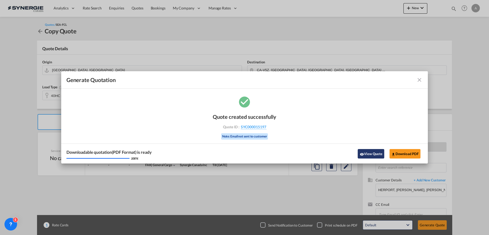
click at [373, 154] on button "View Quote" at bounding box center [371, 153] width 26 height 9
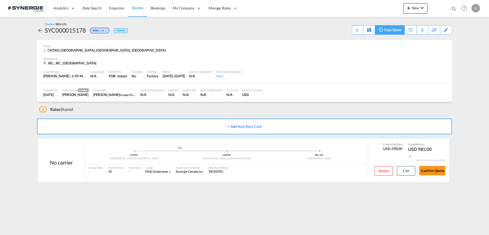
click at [397, 33] on div "Copy Quote" at bounding box center [393, 29] width 18 height 9
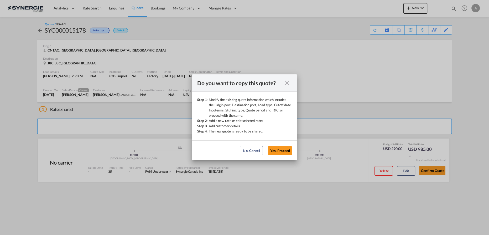
drag, startPoint x: 286, startPoint y: 152, endPoint x: 284, endPoint y: 150, distance: 2.8
click at [286, 152] on button "Yes, Proceed" at bounding box center [280, 150] width 24 height 9
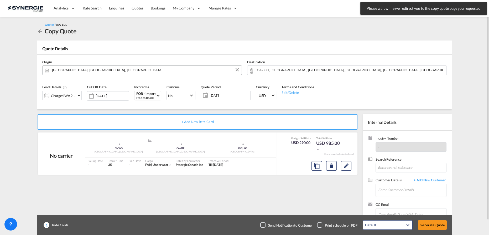
click at [90, 71] on input "[GEOGRAPHIC_DATA], [GEOGRAPHIC_DATA], [GEOGRAPHIC_DATA]" at bounding box center [145, 69] width 187 height 9
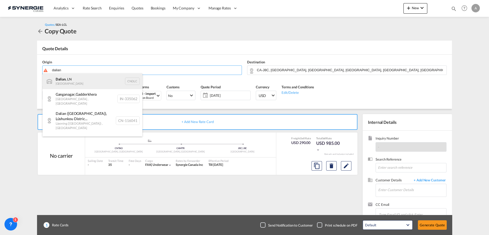
click at [80, 84] on div "Dalian , LN China CNDLC" at bounding box center [93, 81] width 100 height 16
type input "Dalian, LN, CNDLC"
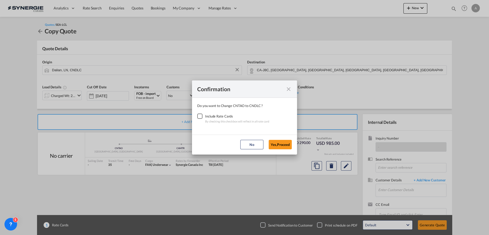
click at [200, 116] on div "Checkbox No Ink" at bounding box center [199, 115] width 5 height 5
click at [279, 143] on button "Yes,Proceed" at bounding box center [280, 144] width 23 height 9
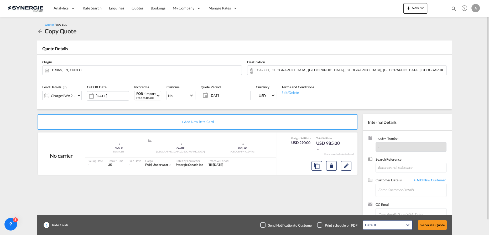
click at [61, 100] on div "Load Details Charged Wt: 2.90 W/M" at bounding box center [62, 94] width 45 height 25
click at [62, 97] on div "Charged Wt: 2.90 W/M" at bounding box center [63, 95] width 25 height 7
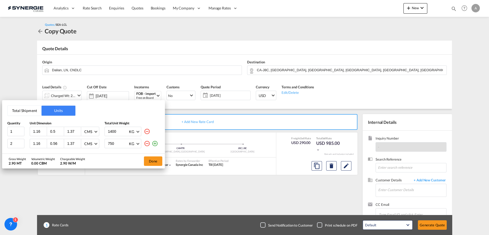
click at [22, 112] on button "Total Shipment" at bounding box center [25, 111] width 34 height 10
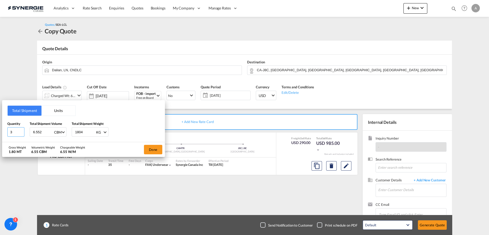
drag, startPoint x: 17, startPoint y: 130, endPoint x: -7, endPoint y: 130, distance: 23.9
click at [0, 130] on html "Analytics Reports Dashboard Rate Search Enquiries Quotes" at bounding box center [244, 117] width 489 height 235
type input "18"
type input "6"
type input "1500"
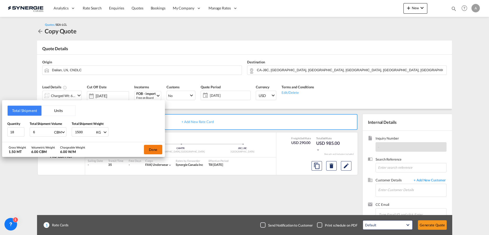
click at [155, 151] on button "Done" at bounding box center [153, 149] width 18 height 9
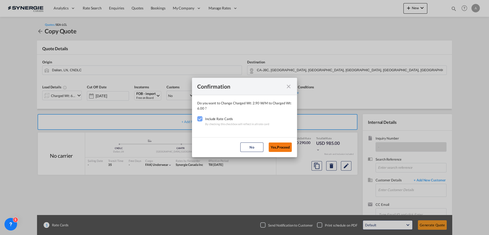
click at [280, 144] on button "Yes,Proceed" at bounding box center [280, 146] width 23 height 9
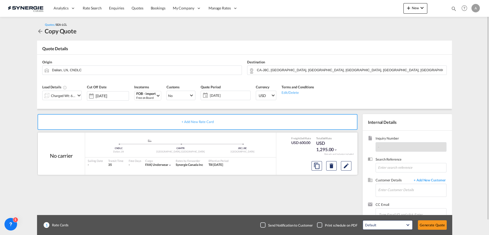
scroll to position [15, 0]
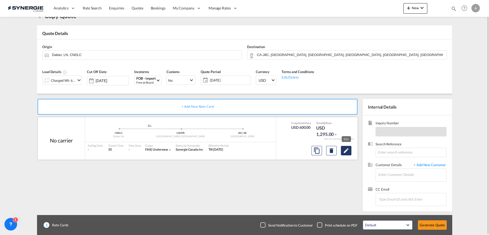
click at [347, 150] on md-icon "Edit" at bounding box center [346, 150] width 6 height 6
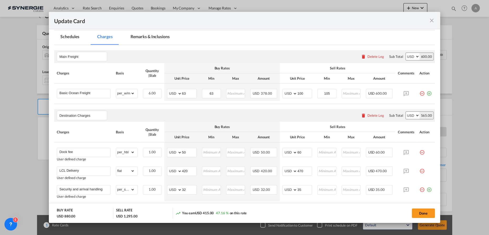
select select "per_w/m"
select select "per_hbl"
select select "flat"
select select "per_shipment"
select select "per_bl"
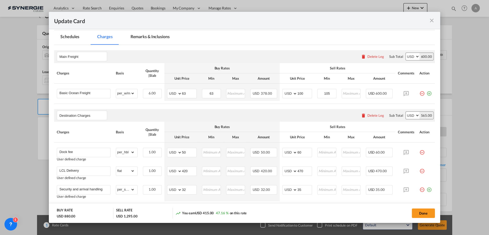
select select "per_bl"
drag, startPoint x: 188, startPoint y: 95, endPoint x: 122, endPoint y: 85, distance: 67.0
click at [129, 89] on tr "Basic Ocean Freight Please Enter Already Exists gross_weight volumetric_weight …" at bounding box center [244, 92] width 381 height 17
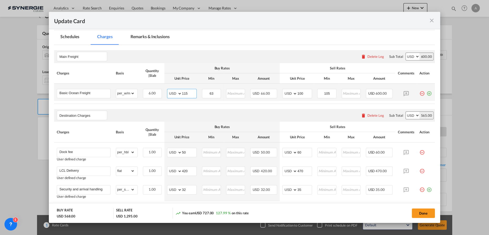
type input "115"
type input "130"
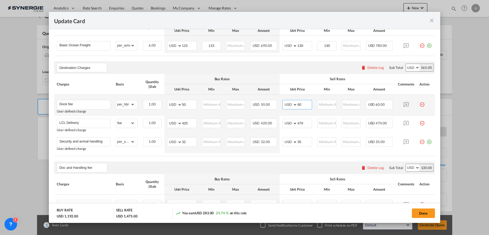
drag, startPoint x: 306, startPoint y: 106, endPoint x: 237, endPoint y: 99, distance: 68.9
click at [256, 107] on tr "Dock fee User defined charge Please Enter Already Exists gross_weight volumetri…" at bounding box center [244, 105] width 381 height 21
type input "70"
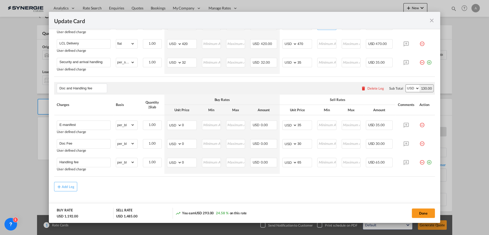
scroll to position [254, 0]
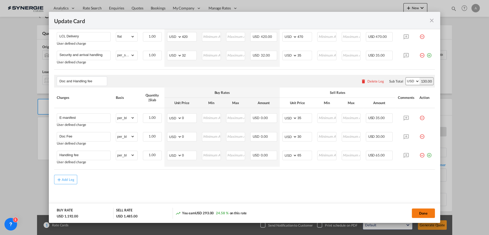
click at [418, 212] on button "Done" at bounding box center [423, 212] width 23 height 9
type input "13 Oct 2025"
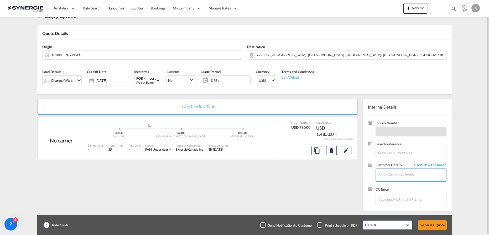
click at [391, 174] on input "Enter Customer Details" at bounding box center [412, 175] width 68 height 12
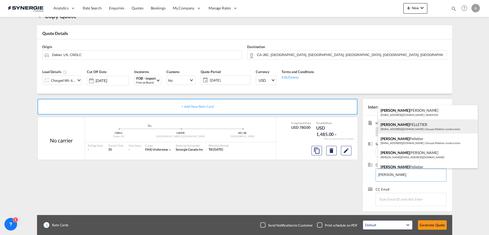
click at [417, 125] on div "GUILLAUME PELLETIER info@gpcdistribution.com | Groupe Pelletier construction" at bounding box center [428, 126] width 100 height 14
type input "Groupe Pelletier construction, GUILLAUME PELLETIER, info@gpcdistribution.com"
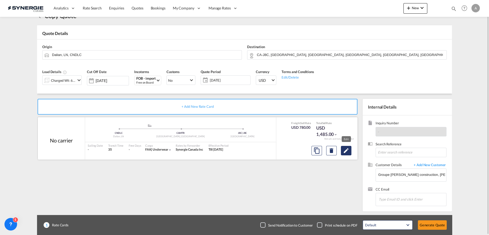
click at [349, 149] on md-icon "Edit" at bounding box center [346, 150] width 6 height 6
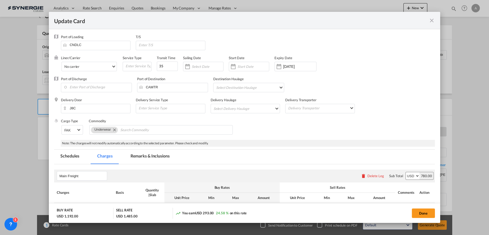
click at [158, 146] on div "Note: The charges will not modify automatically according to the selected param…" at bounding box center [248, 143] width 374 height 7
click at [153, 158] on md-tab-item "Remarks & Inclusions" at bounding box center [150, 156] width 52 height 14
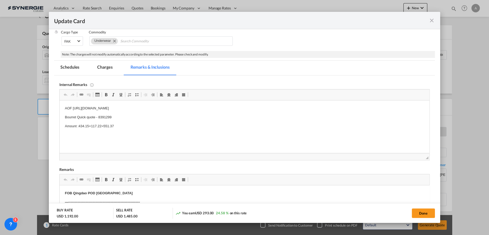
scroll to position [0, 0]
drag, startPoint x: 64, startPoint y: 108, endPoint x: 270, endPoint y: 110, distance: 206.0
click at [270, 110] on html "AOF https://app.frontapp.com/open/msg_1hb8wqmn?key=_A6UxM6jwoQKXwOXz2adJ7K5rD1J…" at bounding box center [245, 125] width 370 height 51
click at [110, 129] on body "O/F ECU LINE Bourret Quick quote - 8391299 Amount :434.15+117.22=551.37" at bounding box center [244, 126] width 359 height 41
drag, startPoint x: 118, startPoint y: 126, endPoint x: 100, endPoint y: 115, distance: 21.2
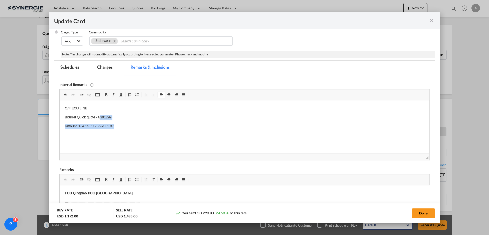
click at [100, 115] on body "O/F ECU LINE Bourret Quick quote - 8391299 Amount :434.15+117.22=551.37" at bounding box center [244, 126] width 359 height 41
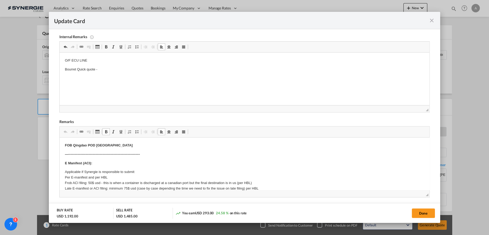
click at [82, 147] on strong "FOB Qingdao POD Montreal" at bounding box center [99, 145] width 68 height 4
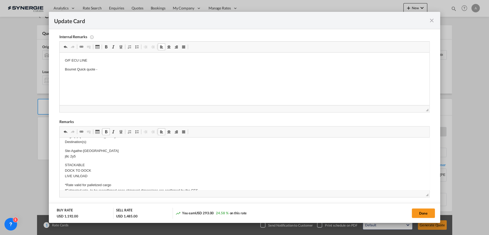
scroll to position [95, 0]
click at [89, 162] on p "Origin(s): Montrteal Destination(s):" at bounding box center [244, 159] width 359 height 11
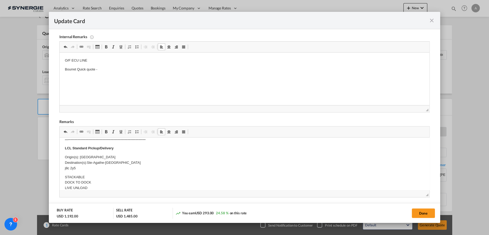
click at [133, 159] on p "Origin(s): Montrteal Destination(s): Ste-Agathe-Des-Monts j8c 2y5" at bounding box center [244, 162] width 359 height 16
click at [130, 163] on p "Origin(s): Montrteal Destination(s): Ste-Agathe-Des-Monts j8c 2y5" at bounding box center [244, 162] width 359 height 16
click at [417, 212] on button "Done" at bounding box center [423, 212] width 23 height 9
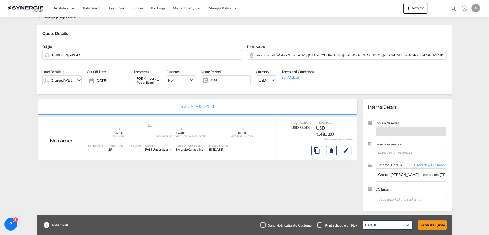
type input "13 Oct 2025"
click at [427, 223] on button "Generate Quote" at bounding box center [432, 224] width 29 height 9
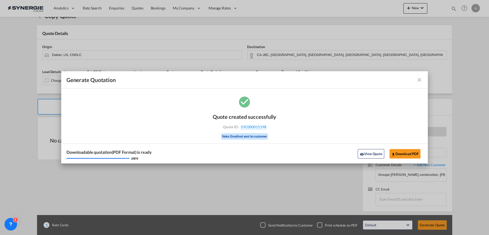
drag, startPoint x: 374, startPoint y: 154, endPoint x: 378, endPoint y: 146, distance: 9.2
click at [374, 154] on button "View Quote" at bounding box center [371, 153] width 26 height 9
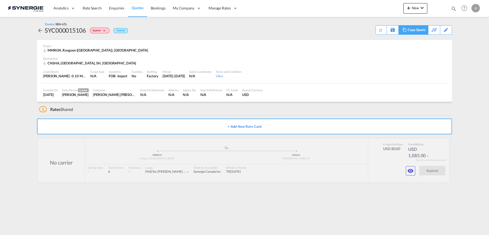
click at [426, 27] on div "Copy Quote" at bounding box center [414, 29] width 30 height 9
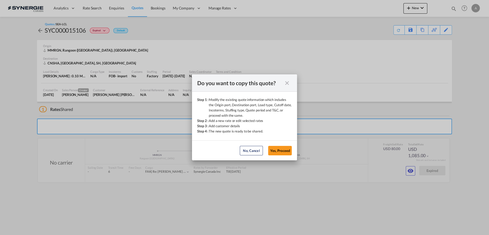
click at [278, 152] on button "Yes, Proceed" at bounding box center [280, 150] width 24 height 9
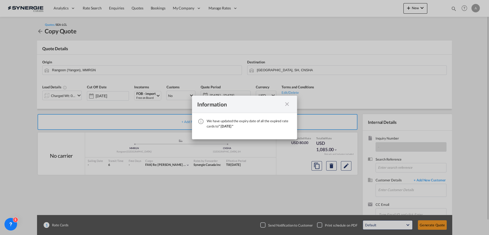
click at [287, 104] on md-icon "icon-close fg-AAA8AD cursor" at bounding box center [287, 104] width 6 height 6
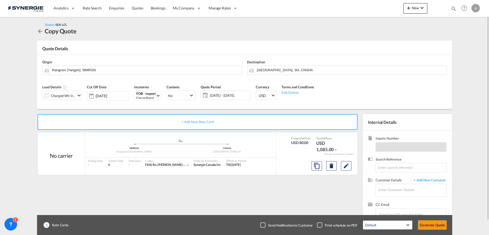
click at [74, 94] on div "Charged Wt: 0.85 W/M" at bounding box center [63, 95] width 25 height 7
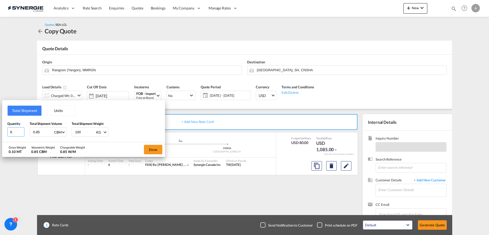
click at [21, 132] on input "6" at bounding box center [15, 131] width 17 height 9
drag, startPoint x: 16, startPoint y: 132, endPoint x: 26, endPoint y: 133, distance: 9.8
click at [7, 131] on div "Total Shipment Units Quantity 6 Total Shipment Volume 0.85 CBM CBM CFT Total Sh…" at bounding box center [83, 121] width 163 height 42
type input "24"
type input "4.59"
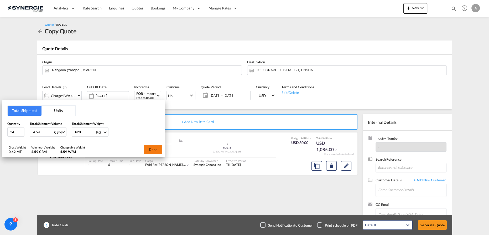
type input "620"
click at [158, 150] on button "Done" at bounding box center [153, 149] width 18 height 9
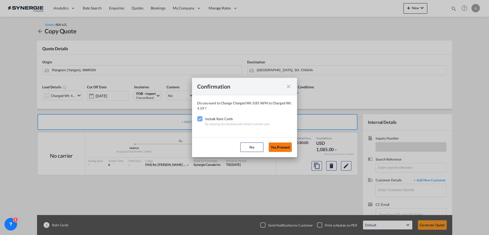
click at [281, 147] on button "Yes,Proceed" at bounding box center [280, 146] width 23 height 9
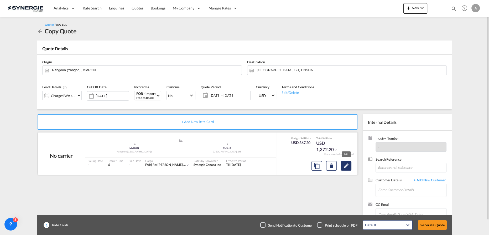
click at [350, 165] on button "Edit" at bounding box center [346, 165] width 11 height 9
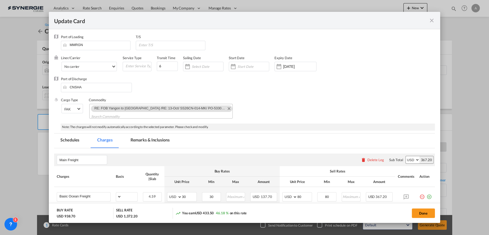
select select "per_w/m"
select select "per_shipment"
select select "flat"
select select "per_shipment"
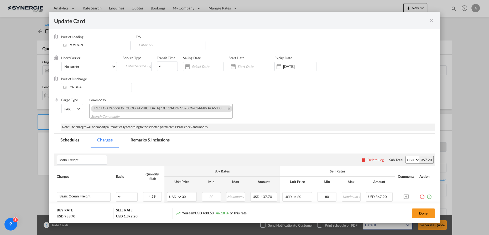
select select "per_bl"
select select "per_shipment"
click at [226, 109] on md-icon "Remove RE: FOB Yangon to Shanghai /RE: 13-Oct/ SS26CN-014-MK/ PO-5330008903, 89…" at bounding box center [229, 108] width 6 height 6
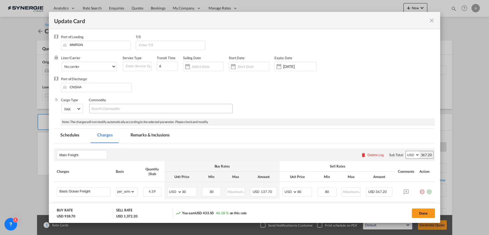
click at [152, 137] on md-tab-item "Remarks & Inclusions" at bounding box center [150, 135] width 52 height 14
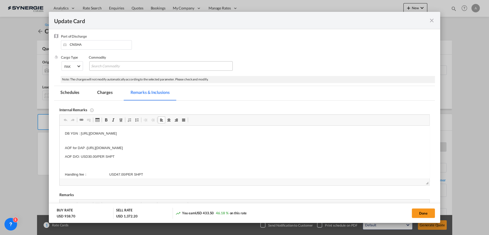
drag, startPoint x: 81, startPoint y: 133, endPoint x: 226, endPoint y: 131, distance: 145.0
click at [225, 132] on p "DB YGN : [URL][DOMAIN_NAME]" at bounding box center [244, 134] width 359 height 6
copy p "[URL][DOMAIN_NAME]"
click at [157, 149] on p "AOF for DAP -[URL][DOMAIN_NAME]" at bounding box center [244, 145] width 359 height 11
click at [90, 146] on p "AOF for DAP -[URL][DOMAIN_NAME]" at bounding box center [244, 145] width 359 height 11
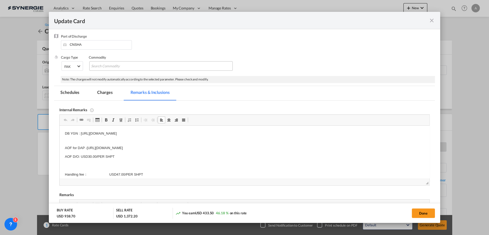
click at [226, 128] on html "DB YGN : [URL][DOMAIN_NAME] AOF for DAP -[URL][DOMAIN_NAME] AOF D/O: USD30.00/P…" at bounding box center [245, 207] width 370 height 163
drag, startPoint x: 226, startPoint y: 132, endPoint x: 80, endPoint y: 134, distance: 145.3
click at [80, 134] on p "DB YGN : [URL][DOMAIN_NAME]" at bounding box center [244, 134] width 359 height 6
drag, startPoint x: 87, startPoint y: 147, endPoint x: 226, endPoint y: 145, distance: 138.7
click at [226, 145] on p "AOF for DAP -[URL][DOMAIN_NAME]" at bounding box center [244, 145] width 359 height 11
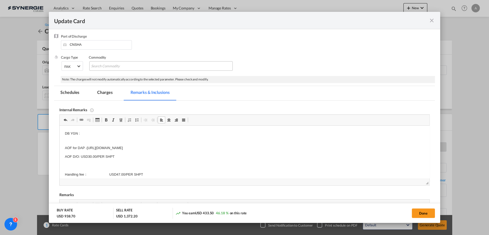
copy p "[URL][DOMAIN_NAME]"
click at [168, 164] on p "Editor, editor4" at bounding box center [244, 166] width 359 height 6
drag, startPoint x: 227, startPoint y: 148, endPoint x: 87, endPoint y: 149, distance: 139.8
click at [87, 149] on p "AOF for DAP -[URL][DOMAIN_NAME]" at bounding box center [244, 145] width 359 height 11
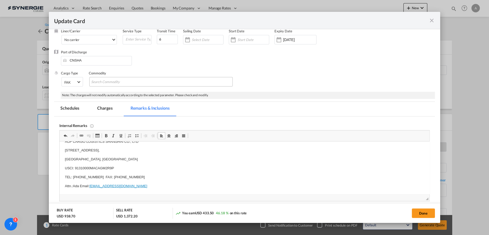
scroll to position [19, 0]
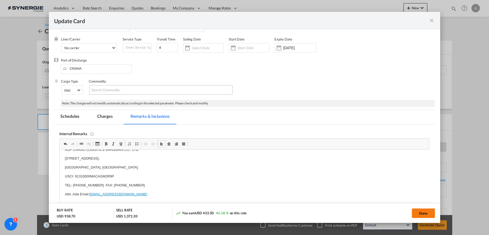
click at [415, 213] on button "Done" at bounding box center [423, 212] width 23 height 9
type input "[DATE]"
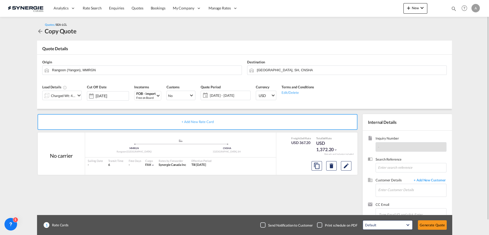
click at [49, 99] on div at bounding box center [47, 95] width 8 height 11
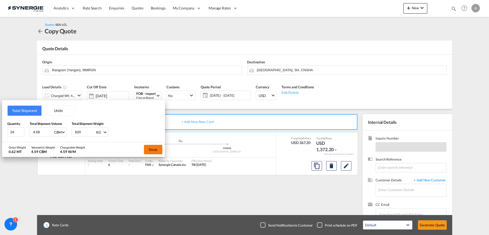
click at [156, 150] on button "Done" at bounding box center [153, 149] width 18 height 9
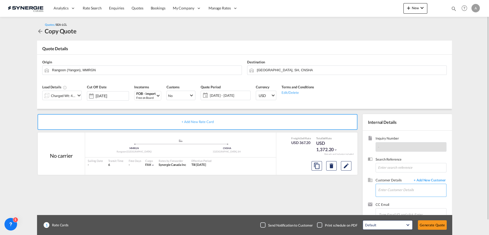
click at [410, 190] on input "Enter Customer Details" at bounding box center [412, 190] width 68 height 12
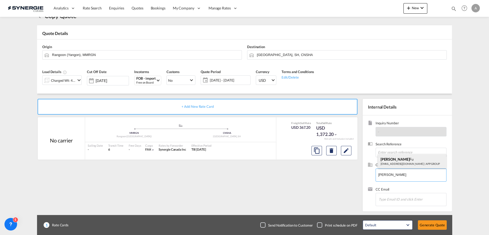
click at [396, 161] on div "[PERSON_NAME] [PERSON_NAME] [PERSON_NAME][EMAIL_ADDRESS][DOMAIN_NAME] | APP GRO…" at bounding box center [412, 161] width 69 height 14
type input "APP GROUP, [PERSON_NAME] [PERSON_NAME], [PERSON_NAME][EMAIL_ADDRESS][DOMAIN_NAM…"
click at [427, 226] on button "Generate Quote" at bounding box center [432, 224] width 29 height 9
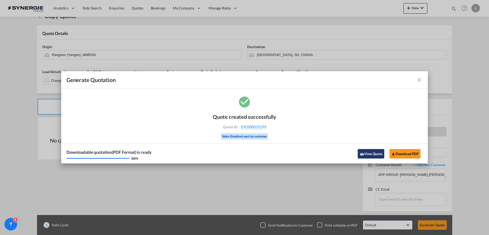
click at [369, 151] on button "View Quote" at bounding box center [371, 153] width 26 height 9
